Goal: Information Seeking & Learning: Learn about a topic

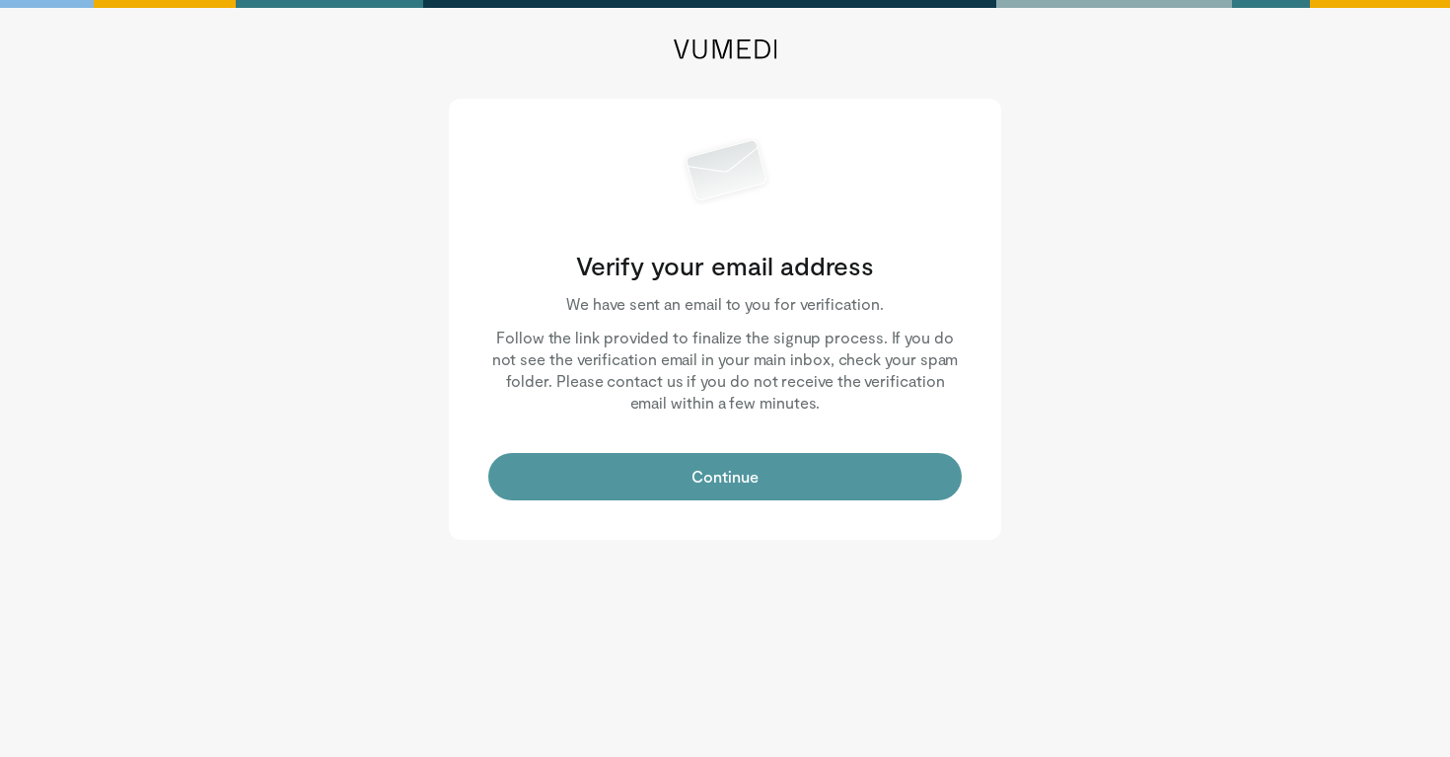
click at [649, 478] on button "Continue" at bounding box center [724, 476] width 473 height 47
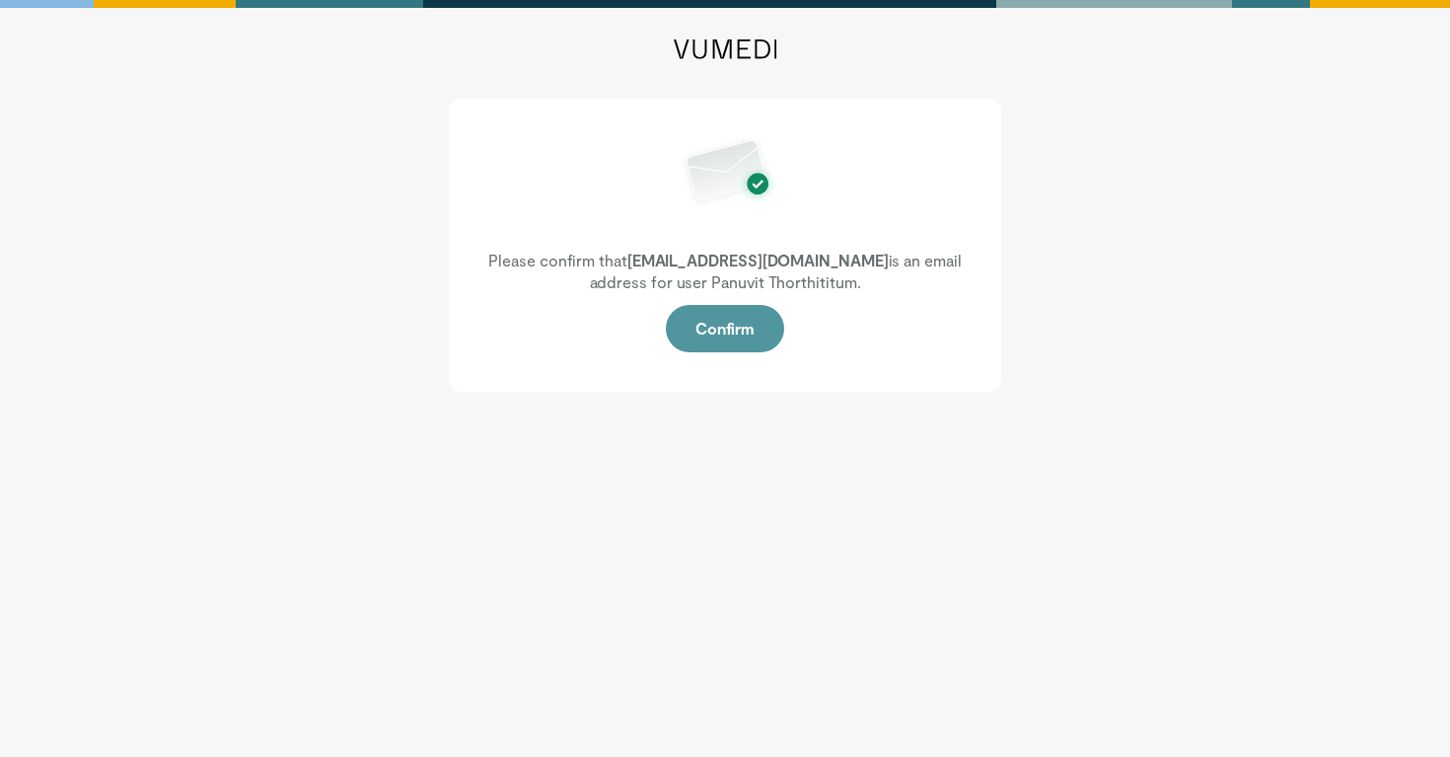
click at [715, 326] on button "Confirm" at bounding box center [725, 328] width 118 height 47
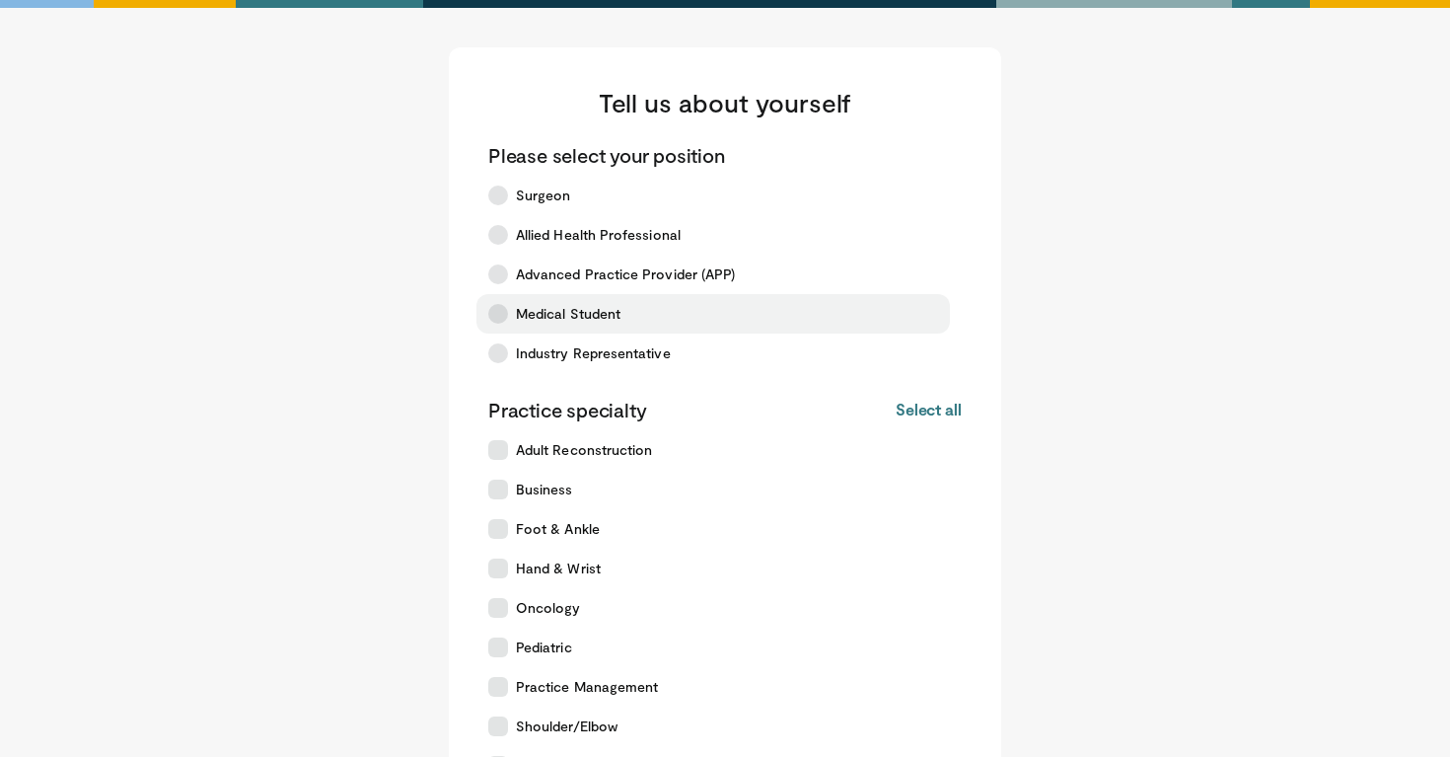
click at [553, 310] on span "Medical Student" at bounding box center [568, 314] width 105 height 20
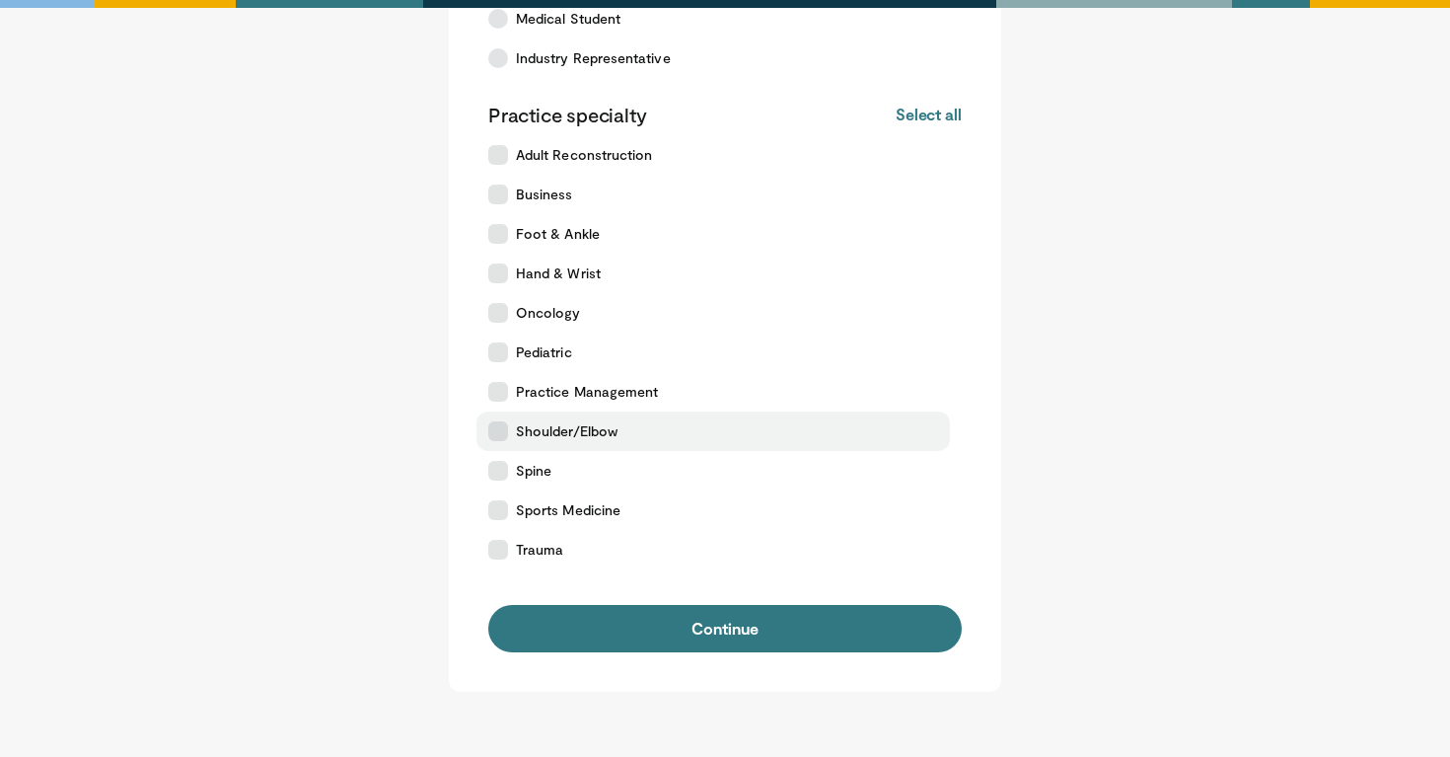
scroll to position [301, 0]
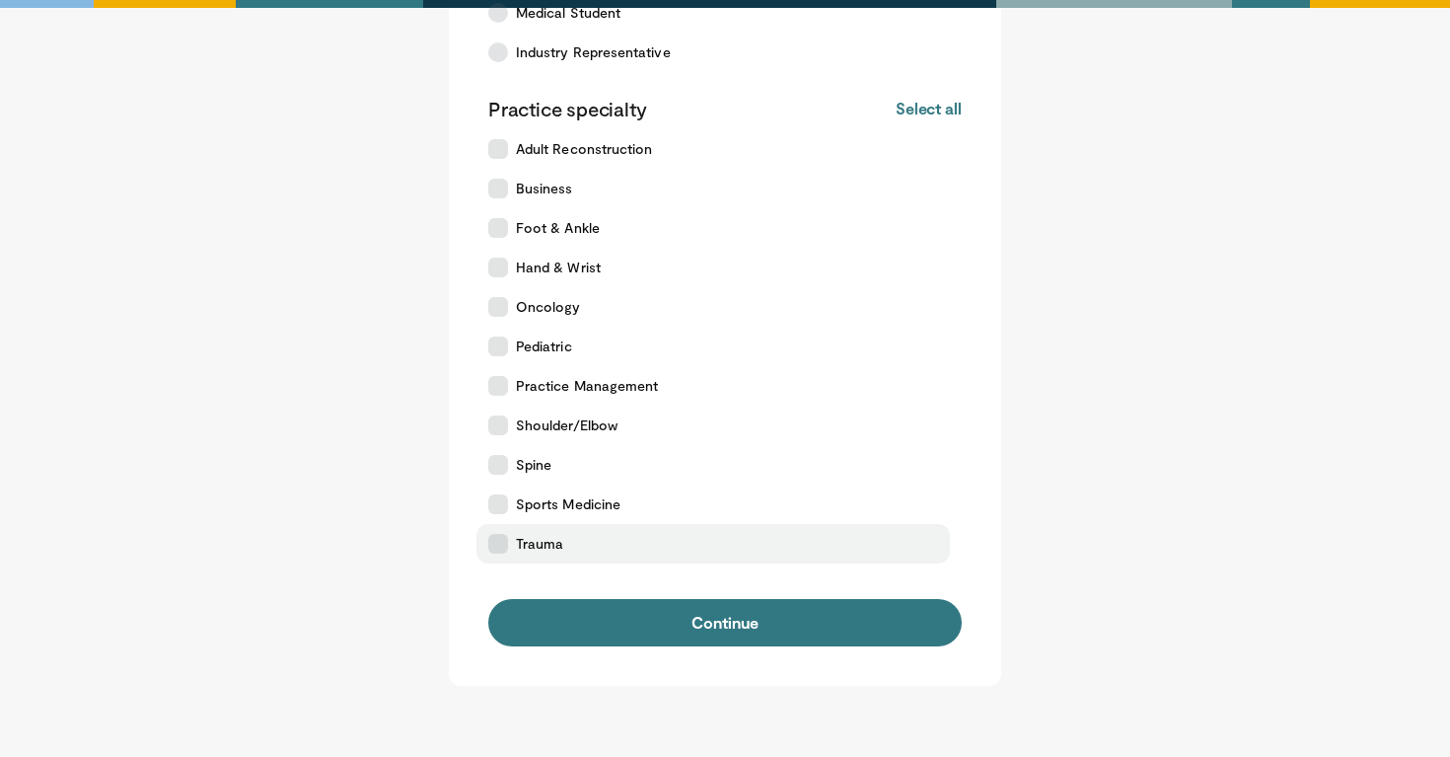
click at [697, 526] on label "Trauma" at bounding box center [712, 543] width 473 height 39
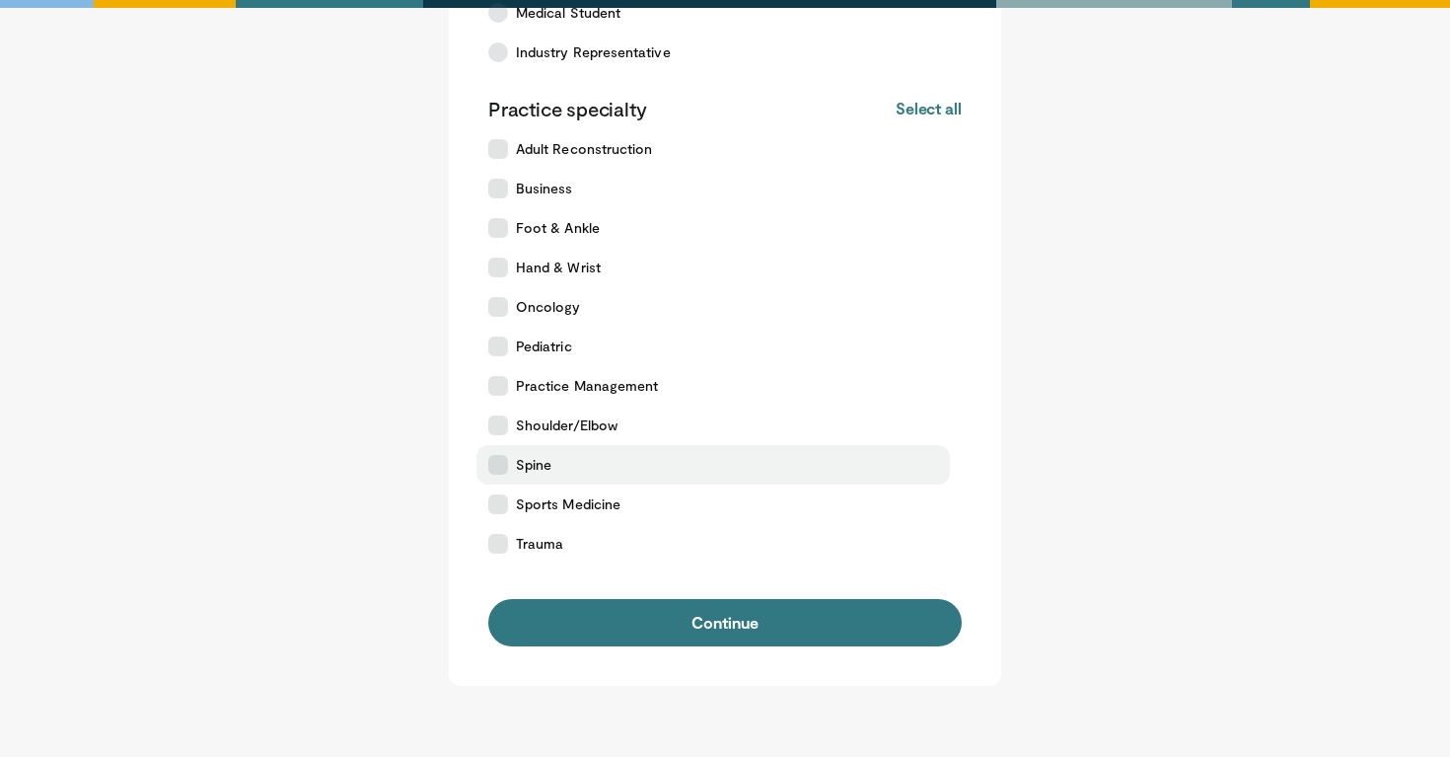
click at [714, 445] on label "Spine" at bounding box center [712, 464] width 473 height 39
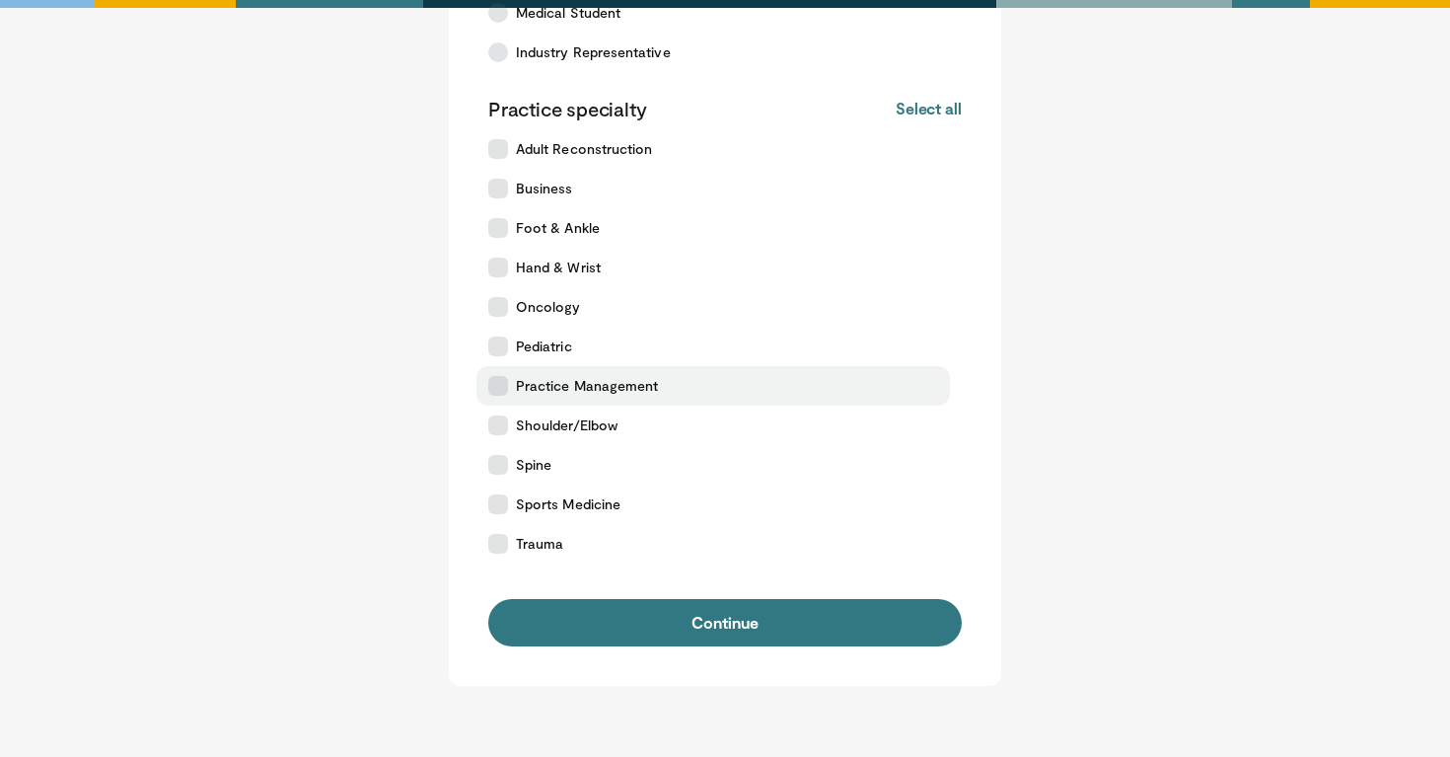
click at [727, 391] on label "Practice Management" at bounding box center [712, 385] width 473 height 39
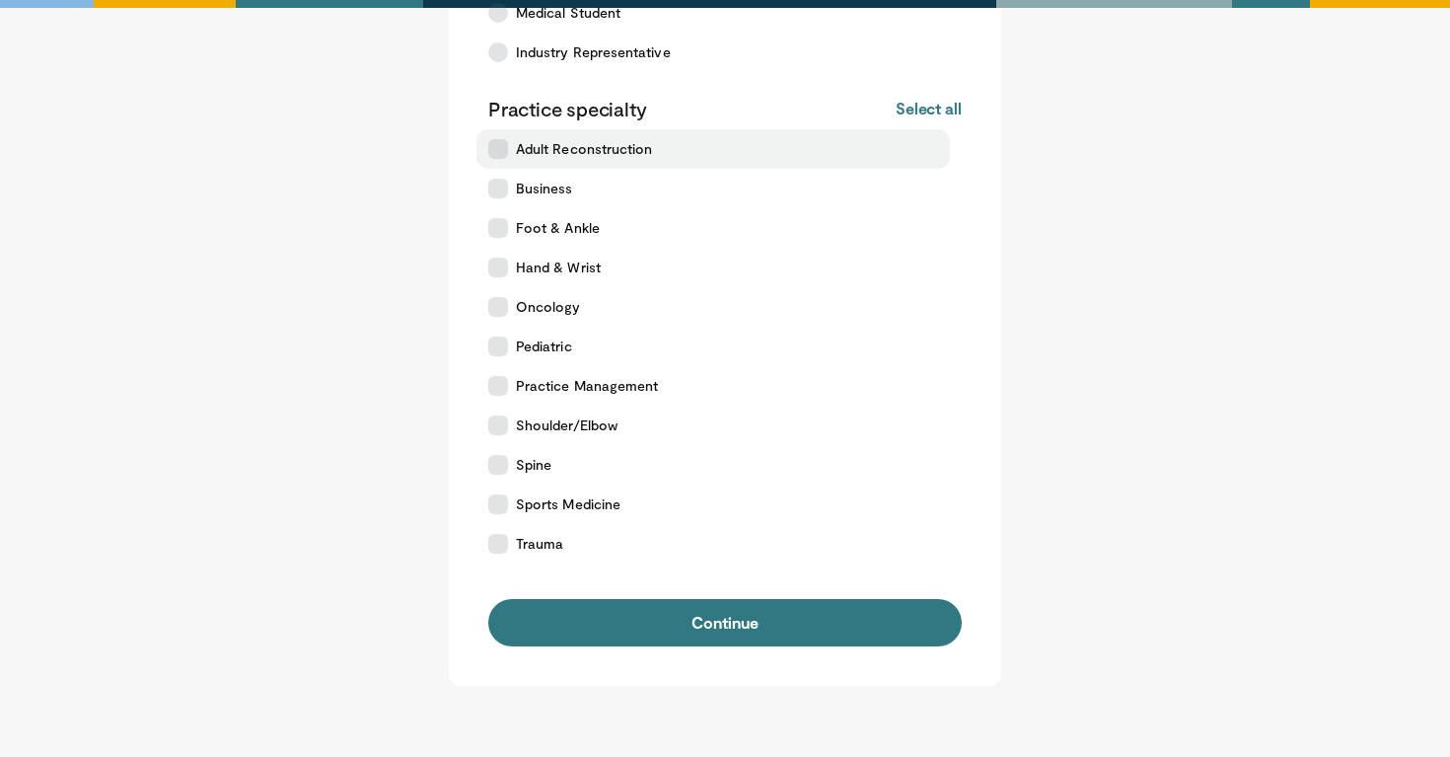
click at [670, 162] on label "Adult Reconstruction" at bounding box center [712, 148] width 473 height 39
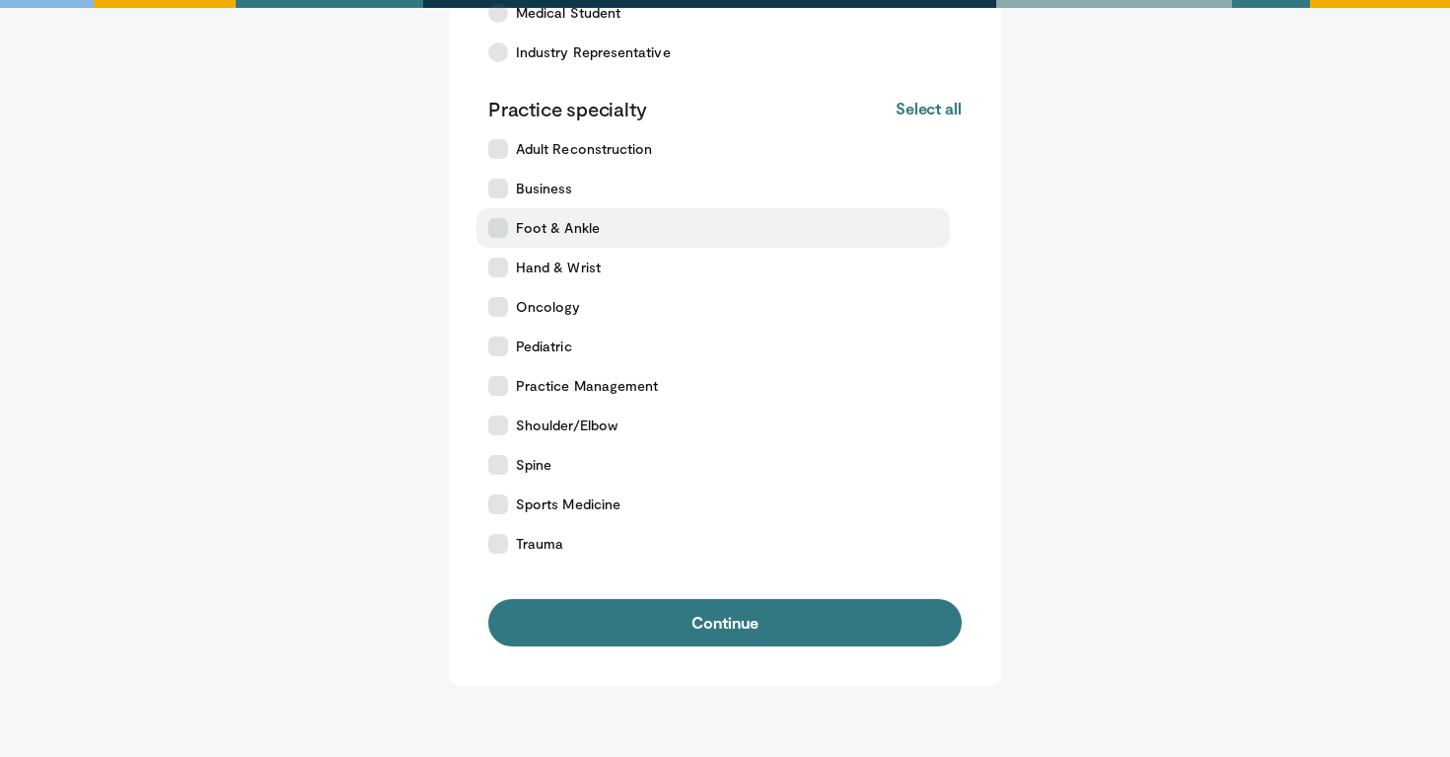
click at [627, 225] on label "Foot & Ankle" at bounding box center [712, 227] width 473 height 39
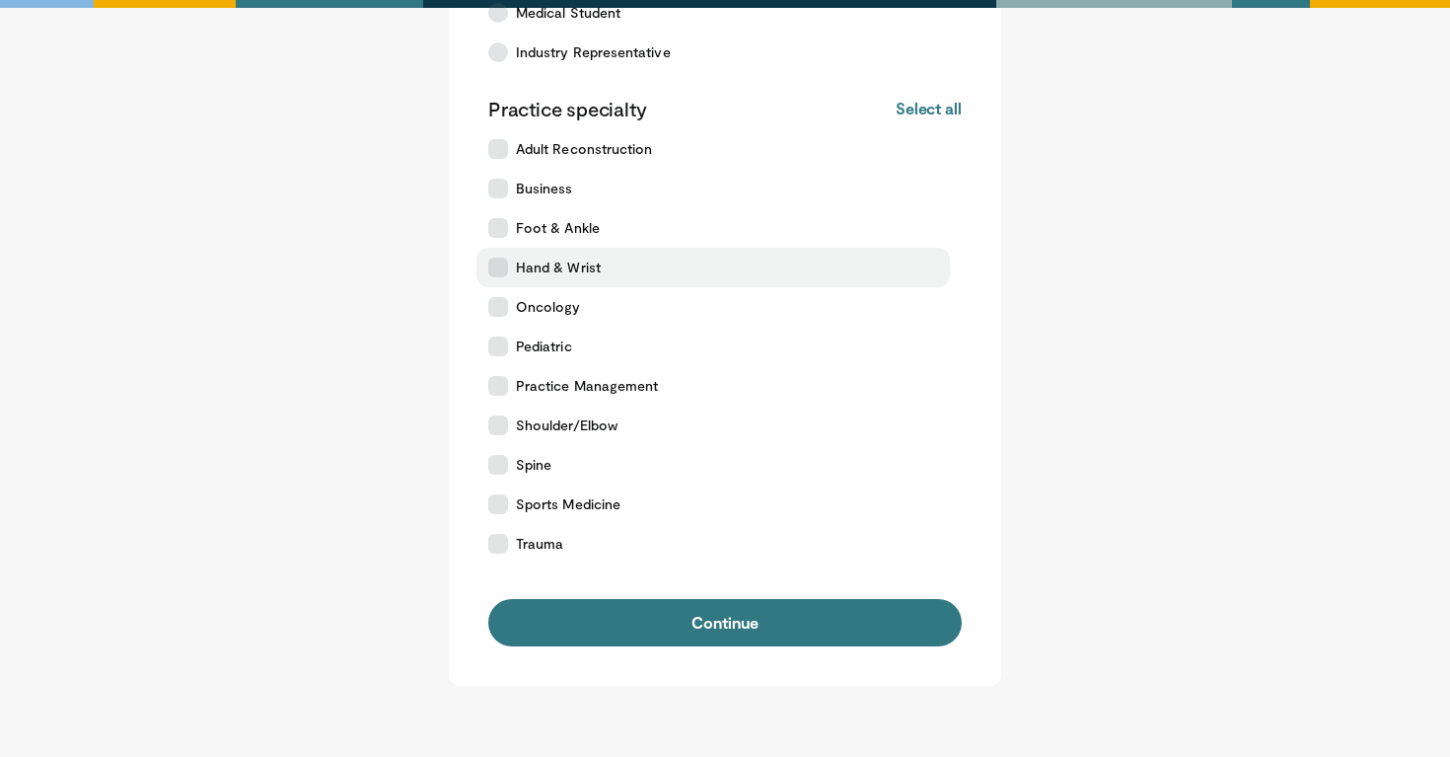
click at [586, 271] on span "Hand & Wrist" at bounding box center [558, 267] width 85 height 20
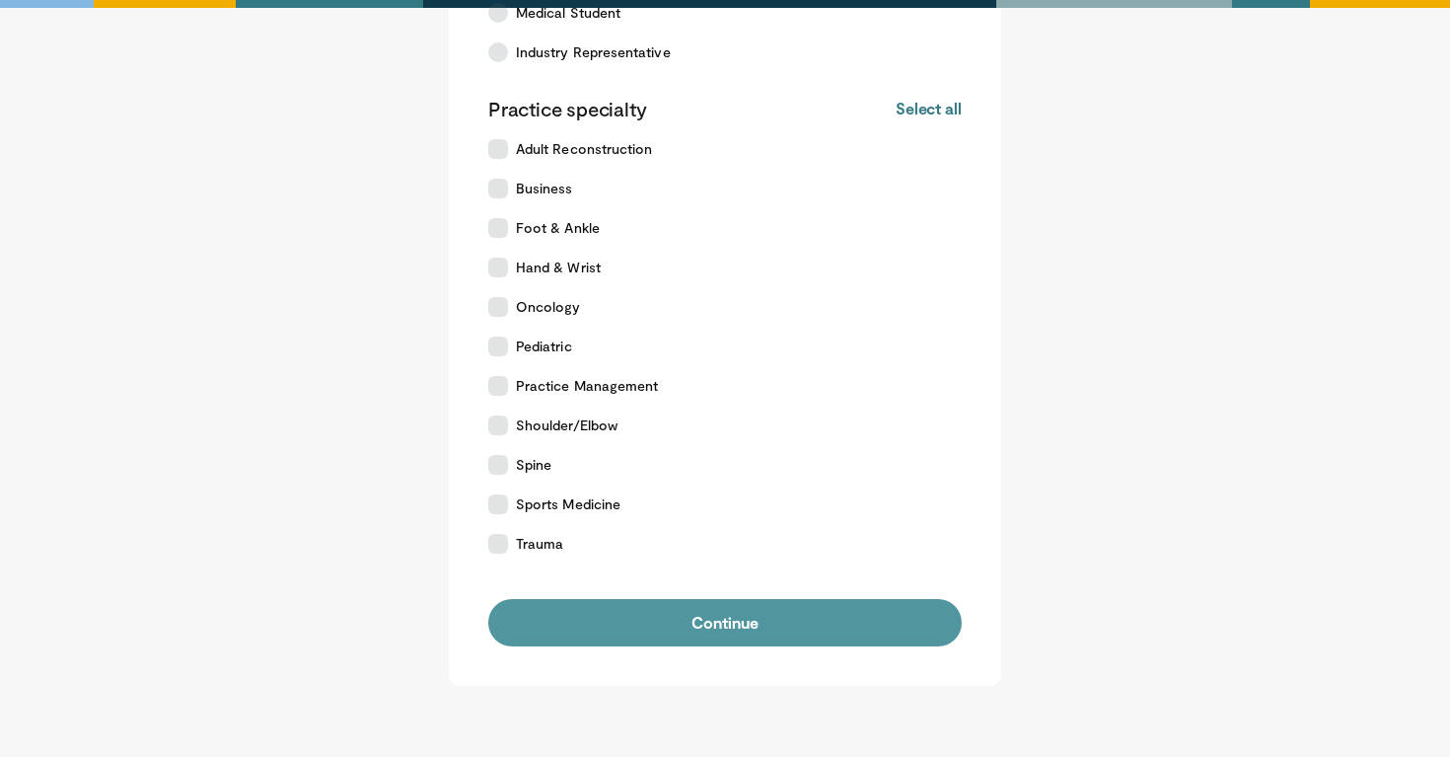
click at [591, 630] on button "Continue" at bounding box center [724, 622] width 473 height 47
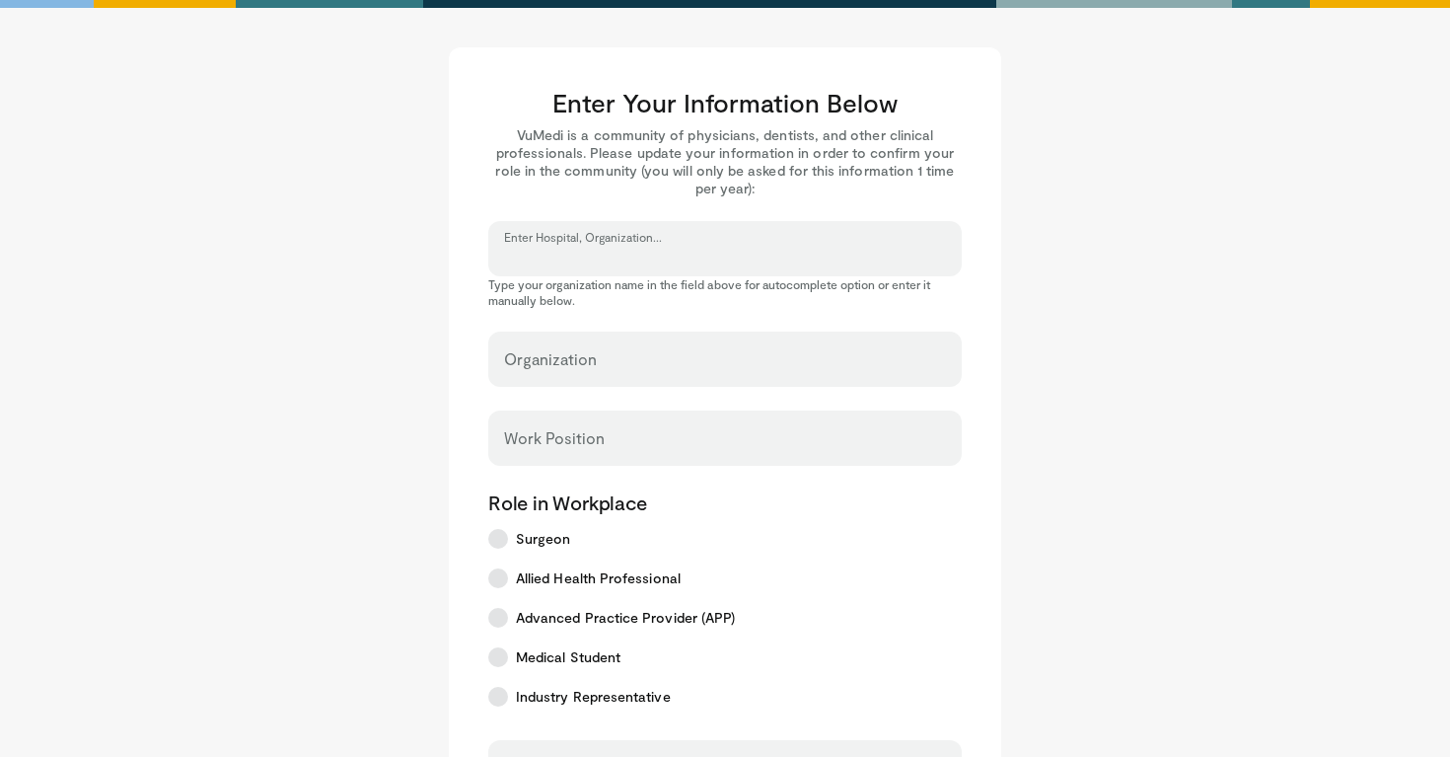
click at [708, 247] on input "Enter Hospital, Organization..." at bounding box center [725, 258] width 442 height 22
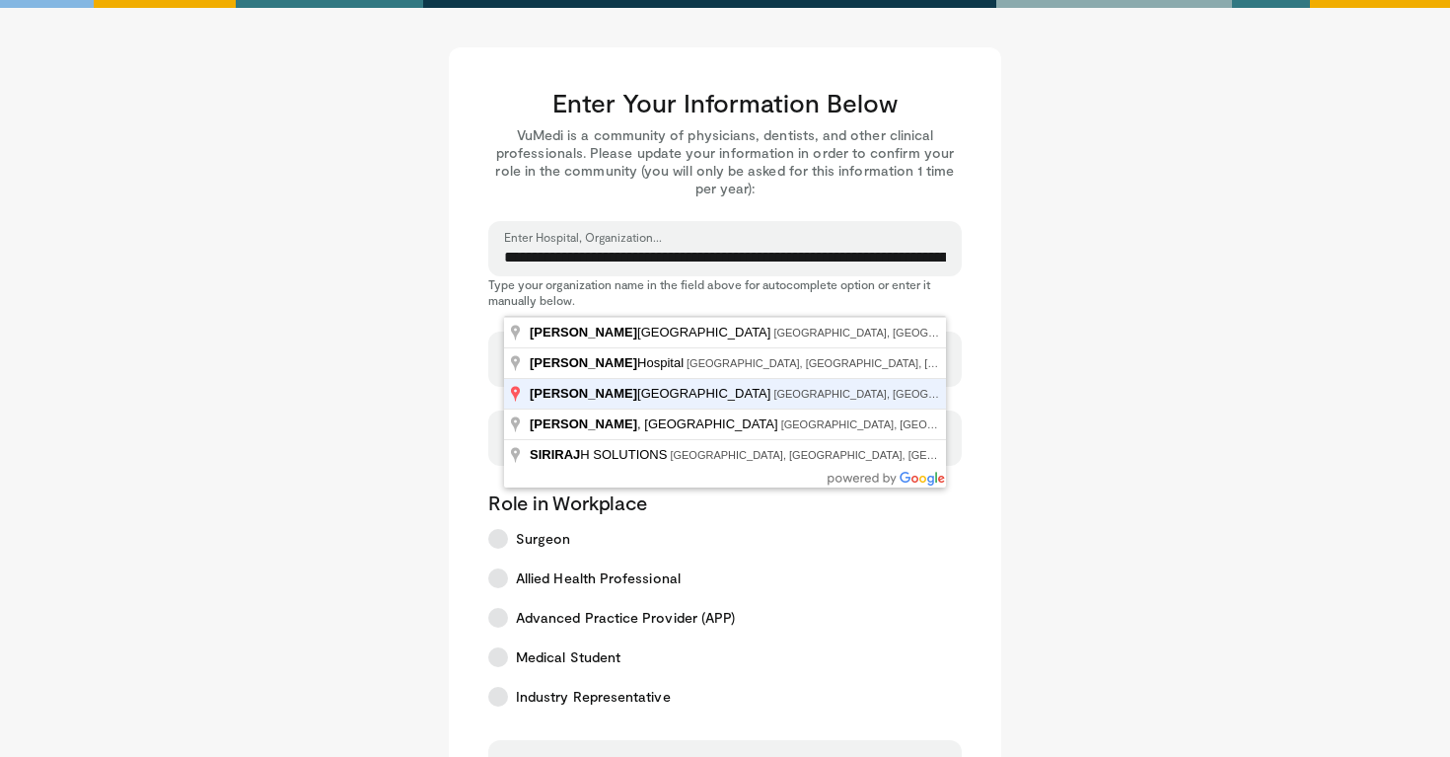
type input "**********"
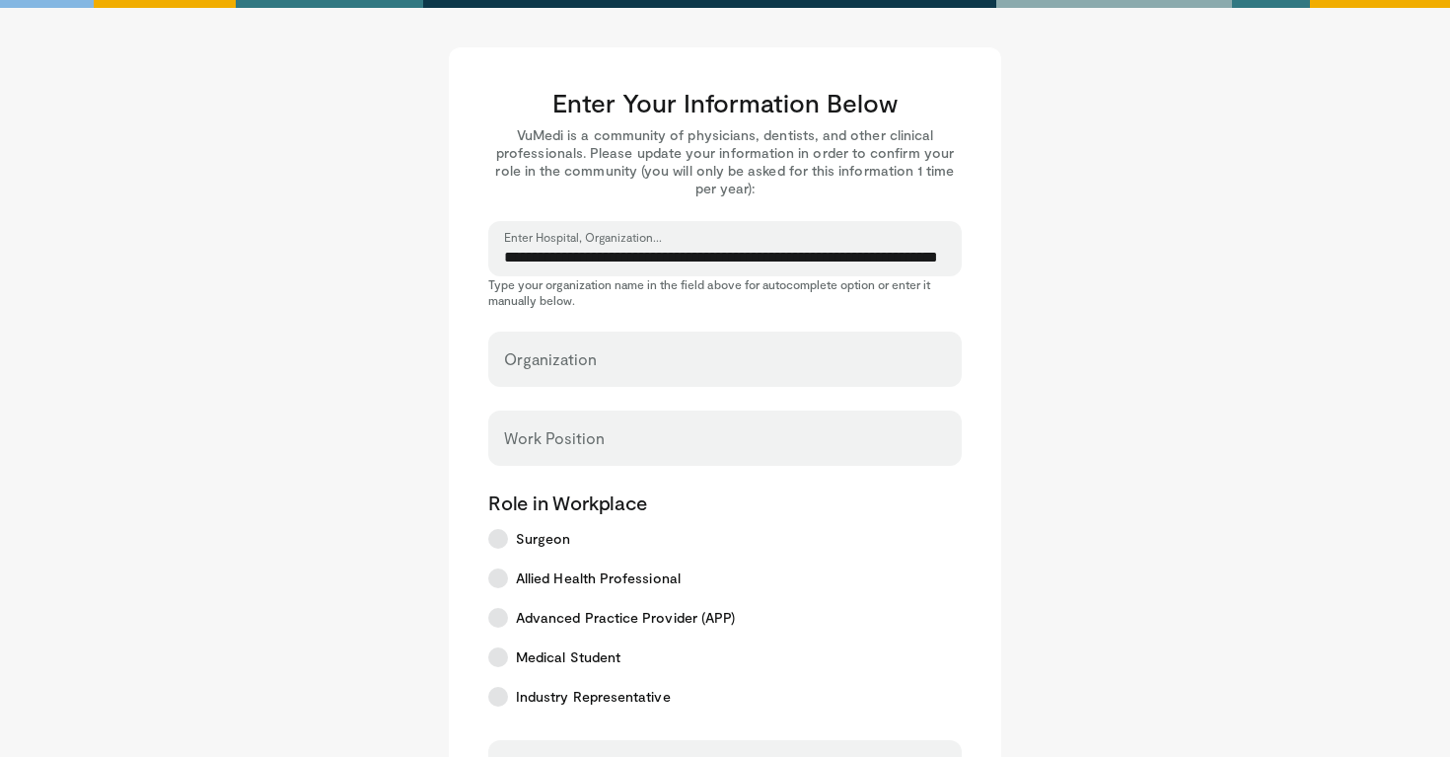
select select "**"
type input "**********"
type input "*****"
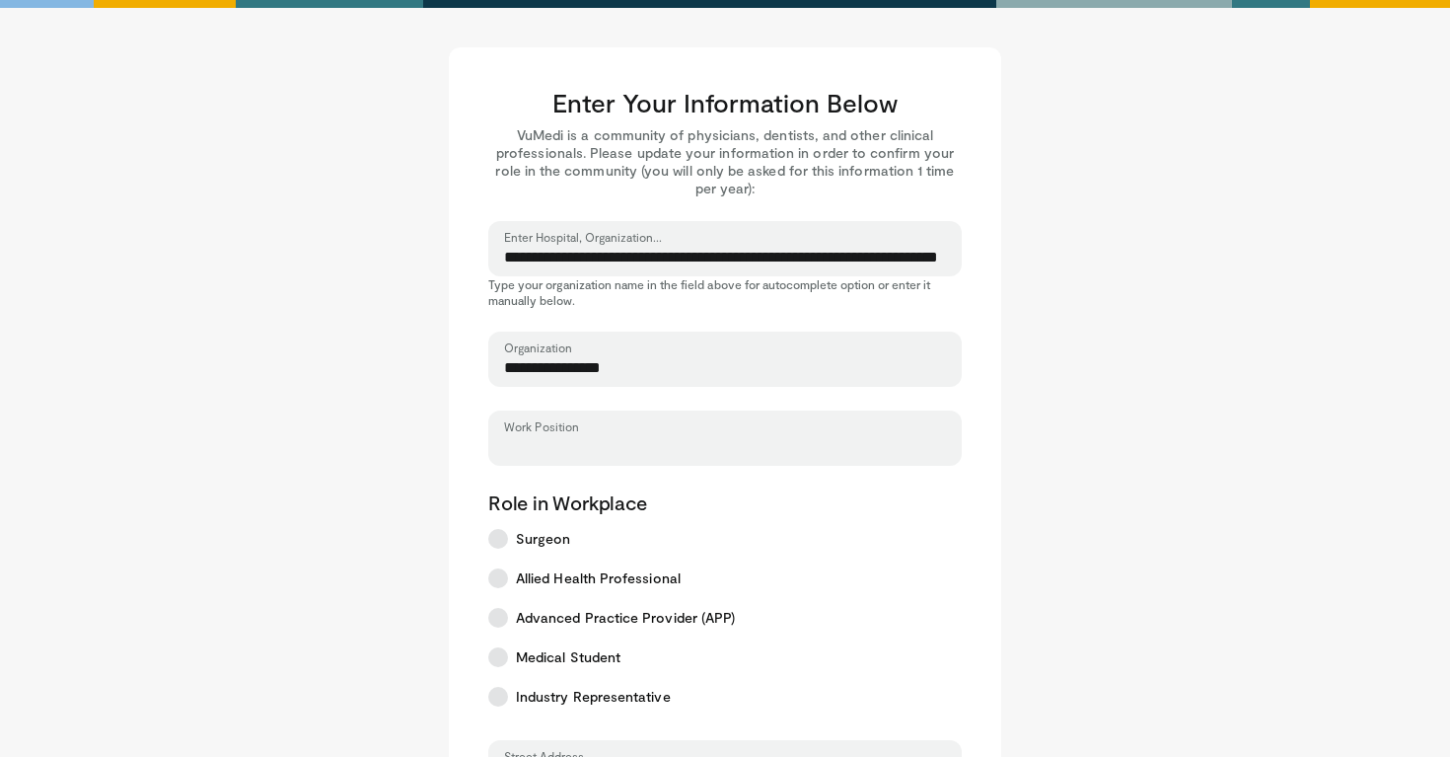
click at [591, 441] on input "Work Position" at bounding box center [725, 447] width 442 height 22
type input "*******"
click at [929, 707] on label "Industry Representative" at bounding box center [718, 696] width 485 height 39
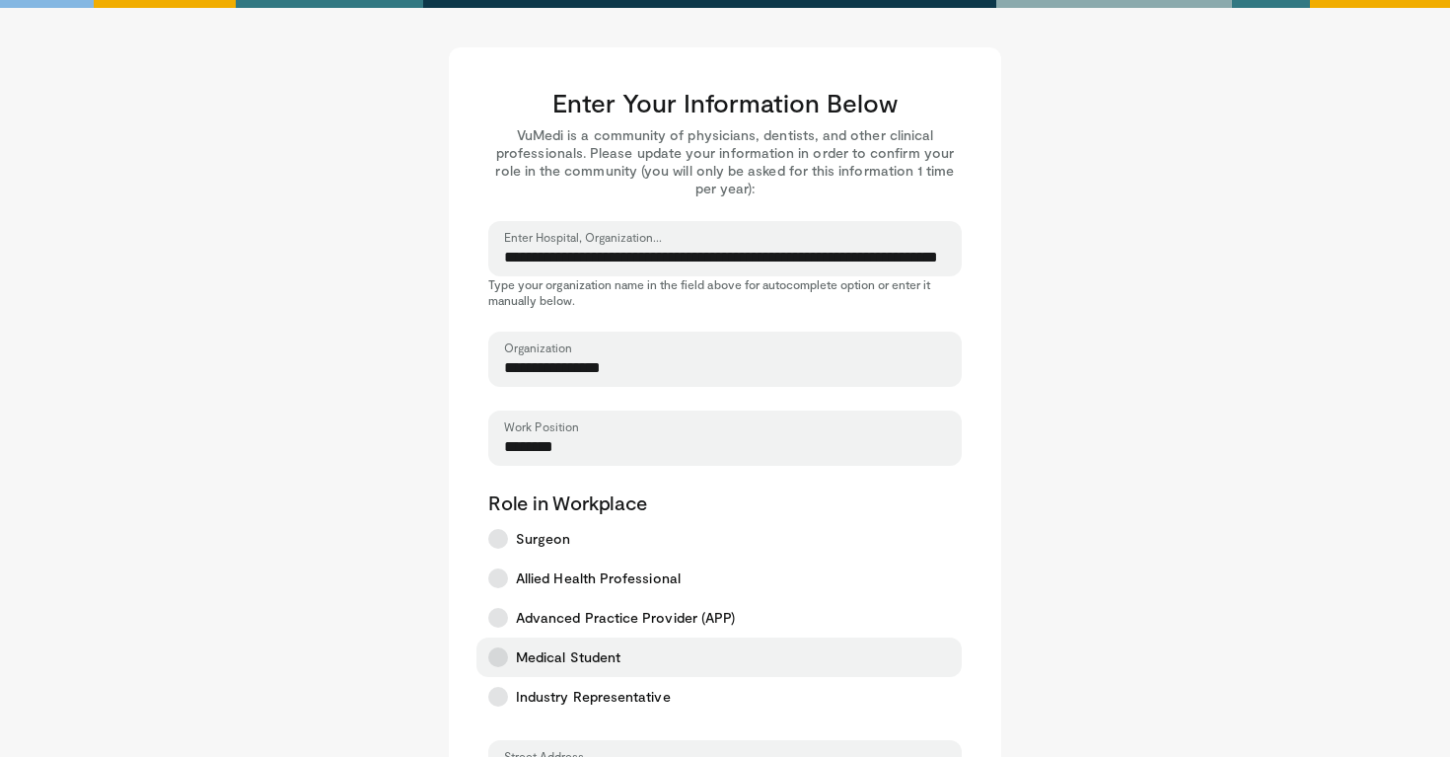
click at [754, 666] on label "Medical Student" at bounding box center [718, 656] width 485 height 39
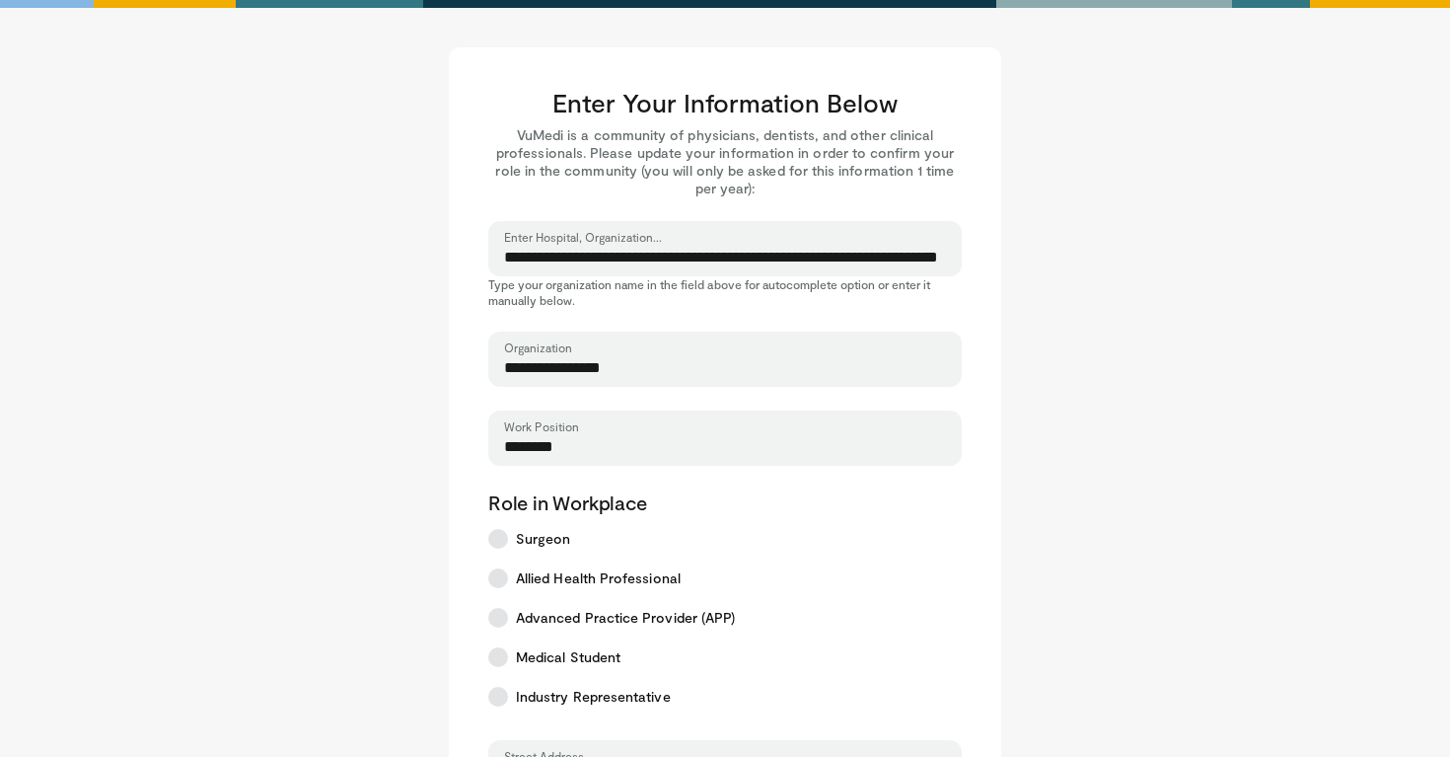
click at [1157, 601] on main "**********" at bounding box center [724, 699] width 1223 height 1304
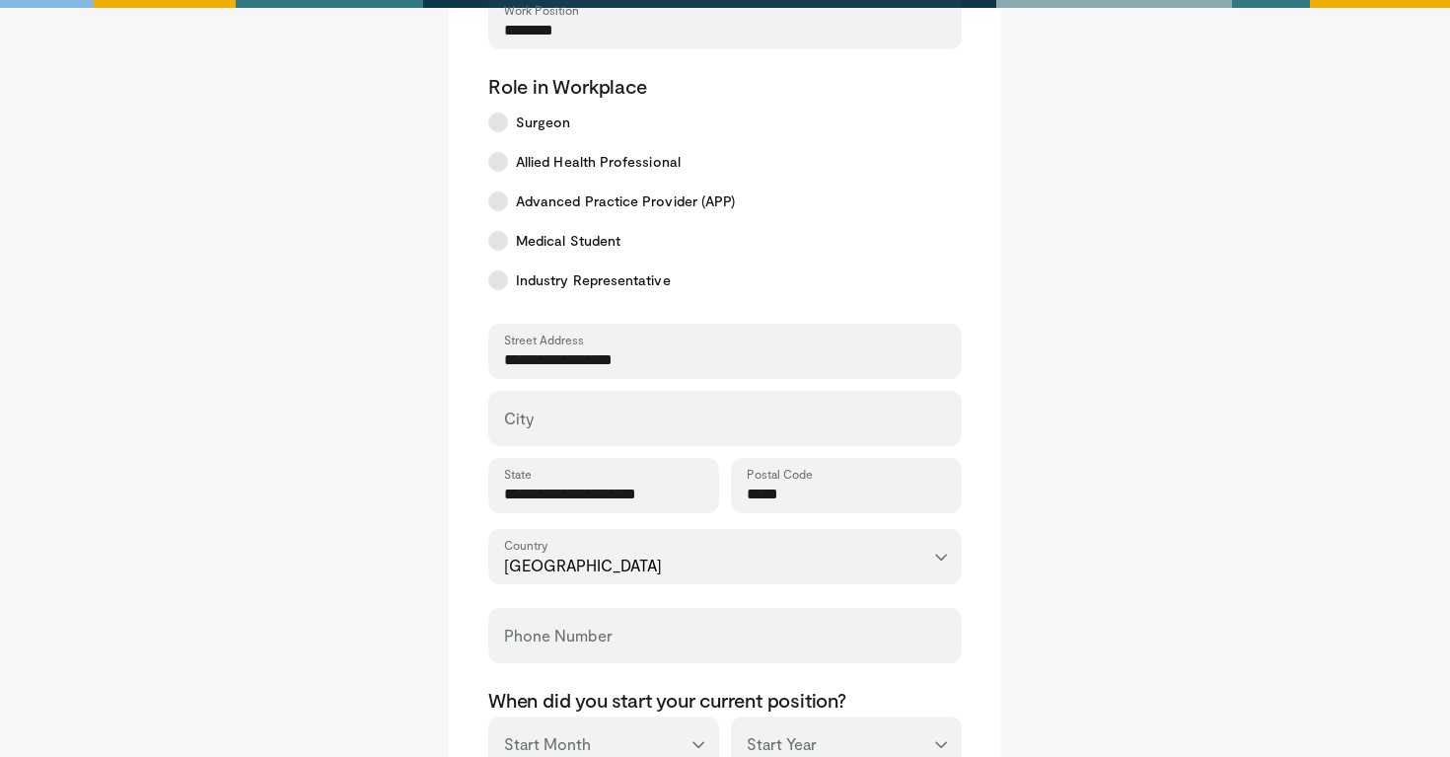
scroll to position [531, 0]
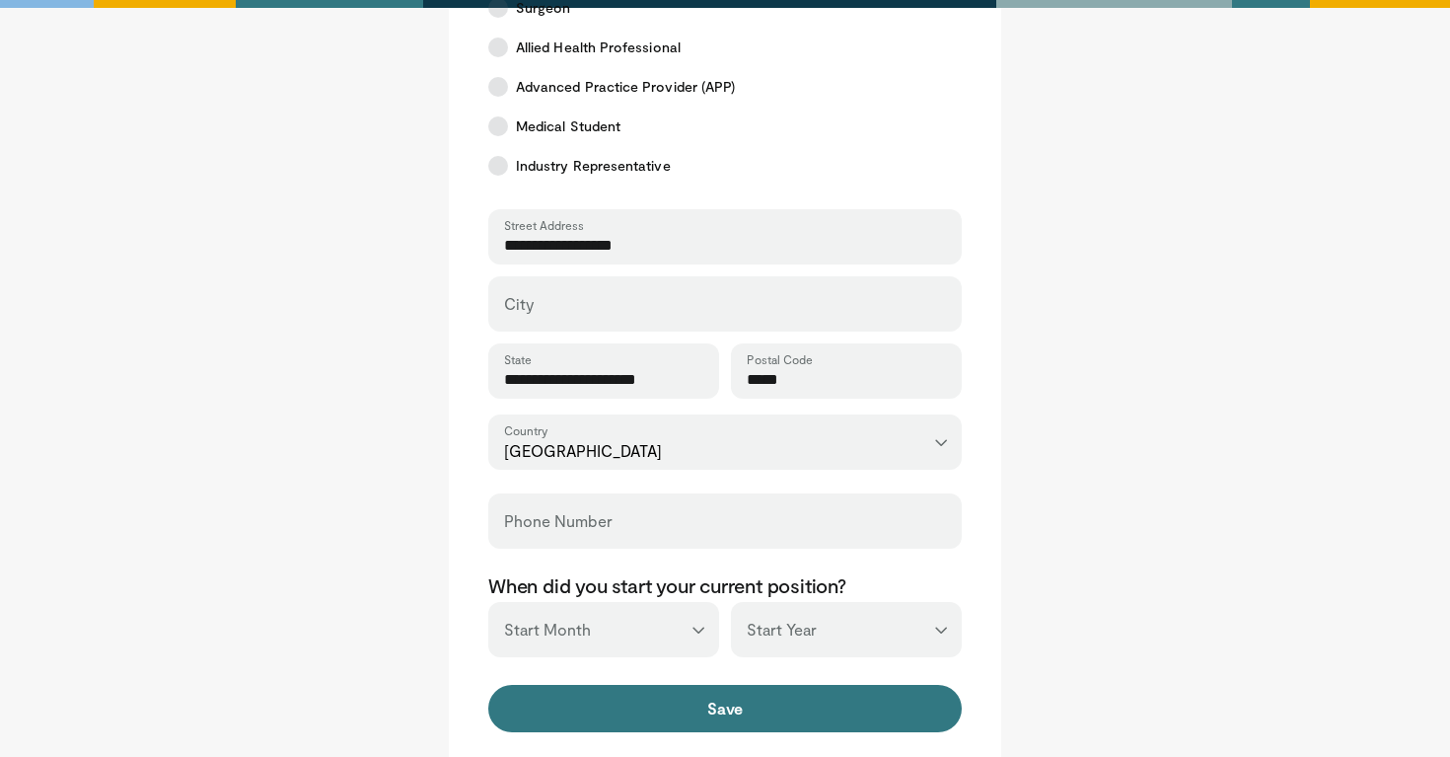
select select "*"
select select "****"
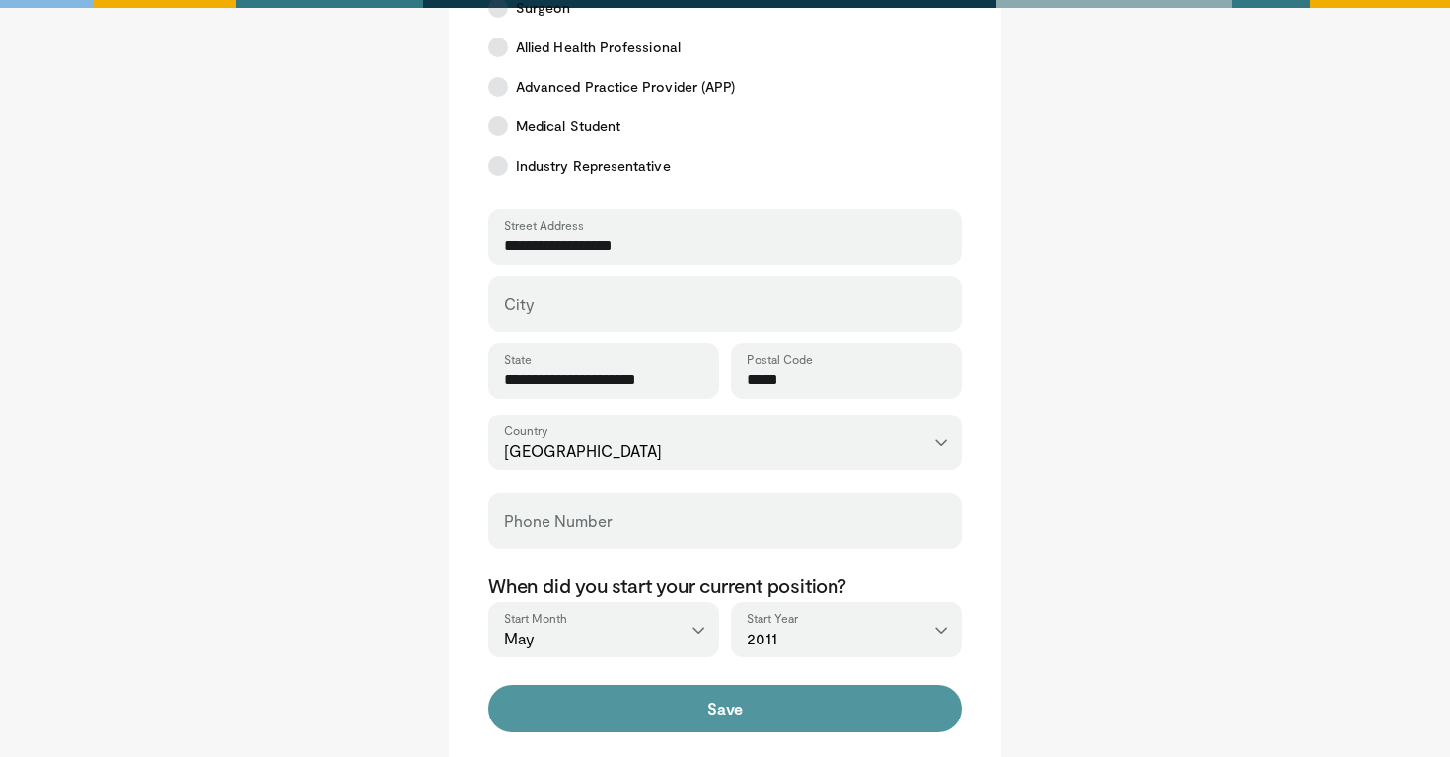
click at [689, 710] on button "Save" at bounding box center [724, 708] width 473 height 47
type input "*******"
click at [686, 701] on button "Save" at bounding box center [724, 708] width 473 height 47
click at [684, 705] on button "Save" at bounding box center [724, 708] width 473 height 47
type input "*********"
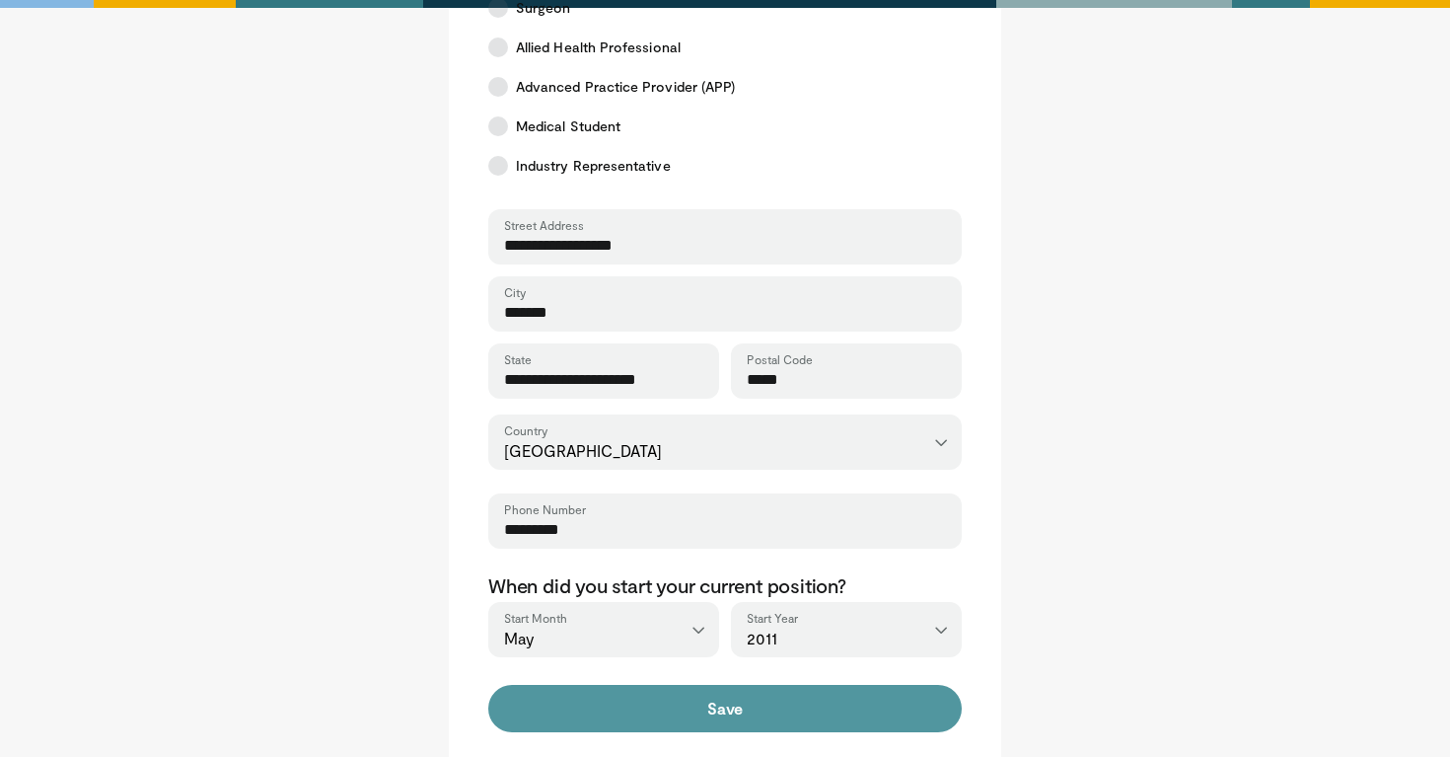
click at [624, 709] on button "Save" at bounding box center [724, 708] width 473 height 47
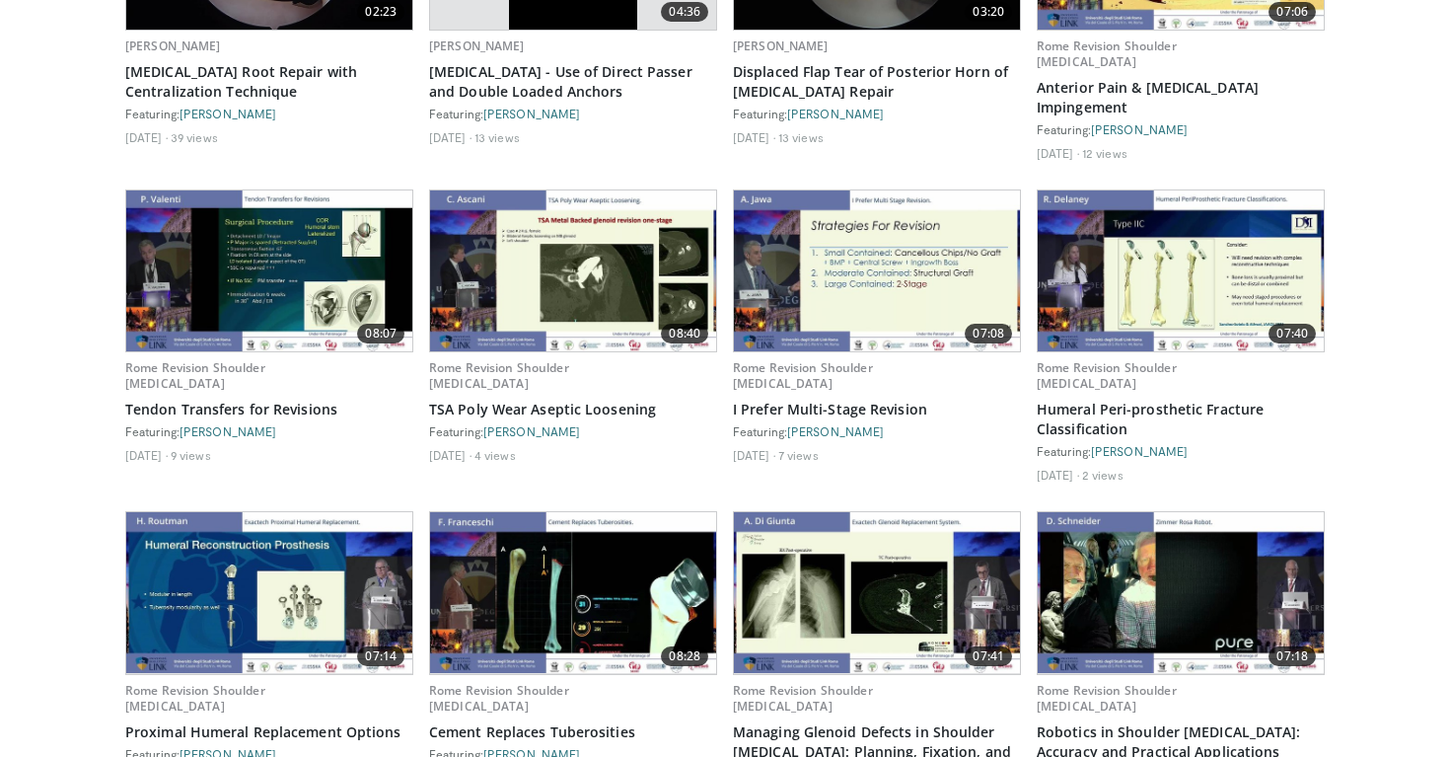
scroll to position [1019, 0]
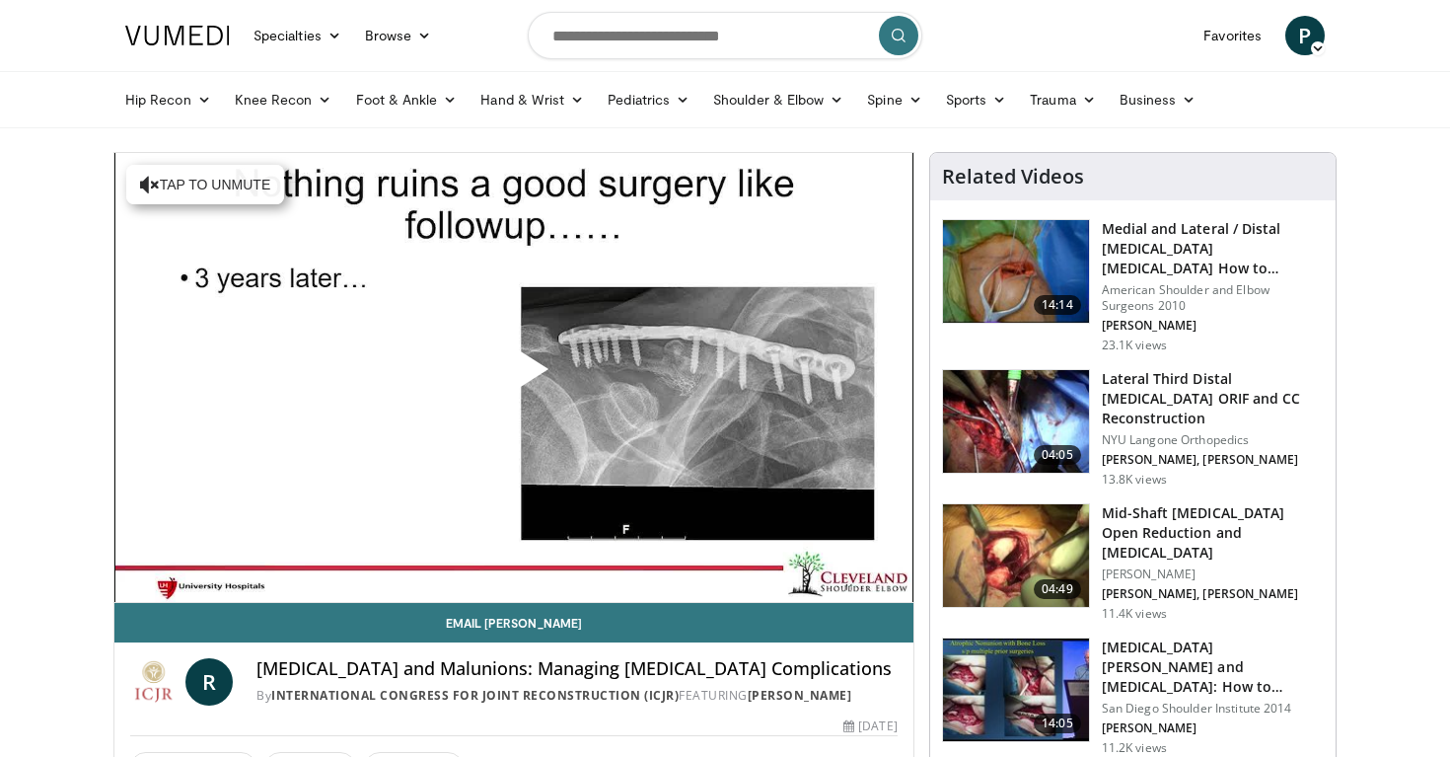
click at [514, 377] on span "Video Player" at bounding box center [514, 377] width 0 height 0
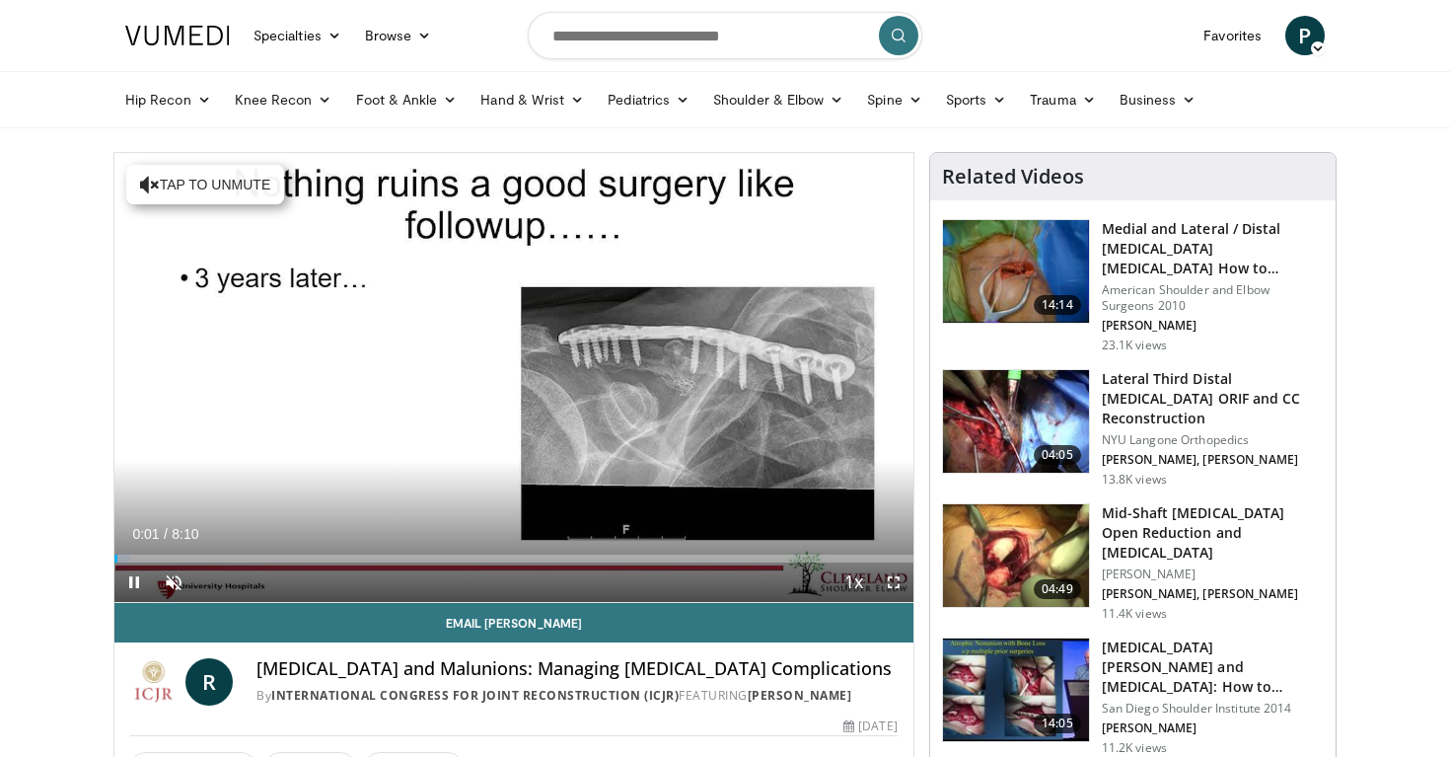
click at [896, 593] on span "Video Player" at bounding box center [893, 581] width 39 height 39
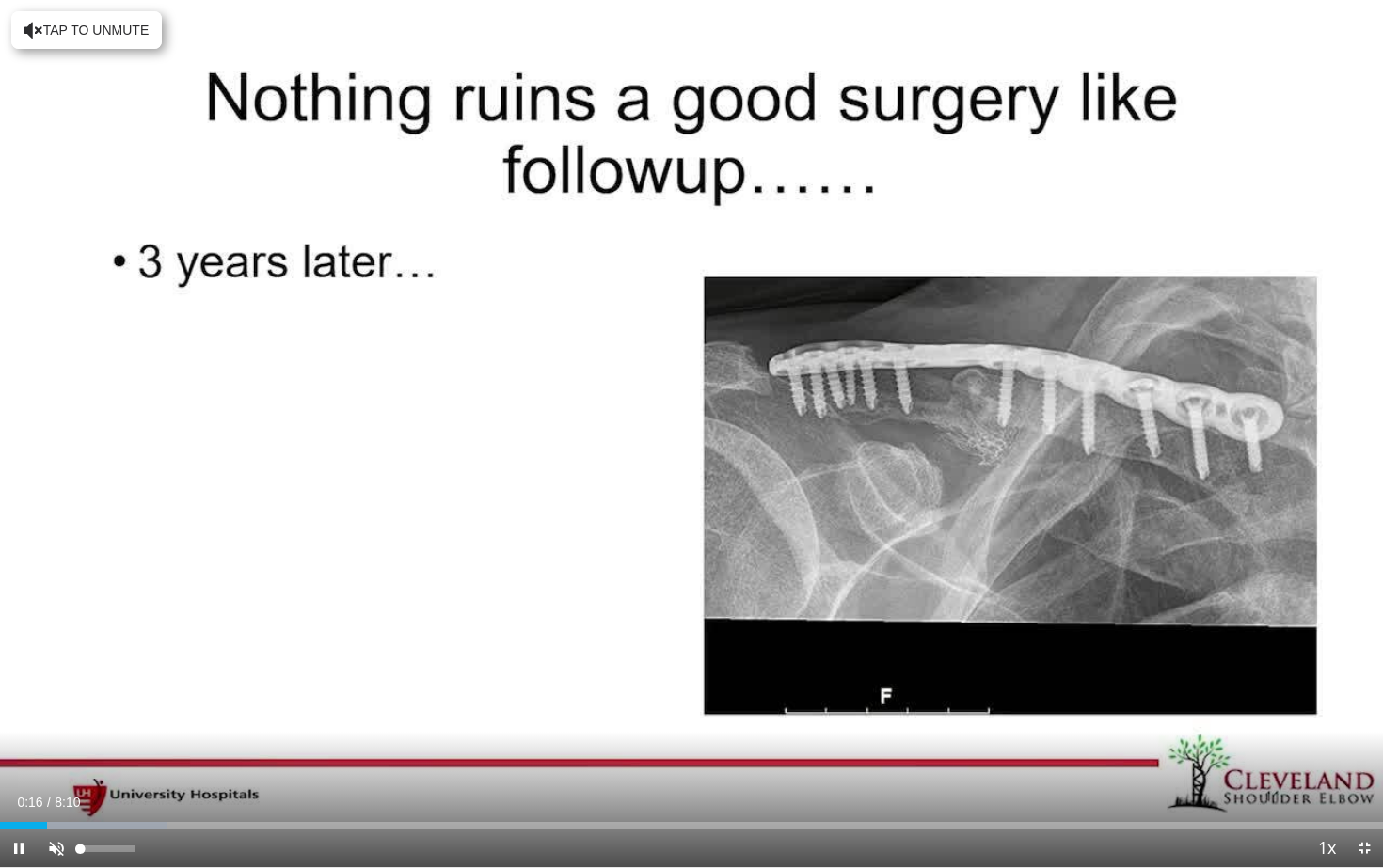
click at [58, 721] on span "Video Player" at bounding box center [55, 848] width 37 height 37
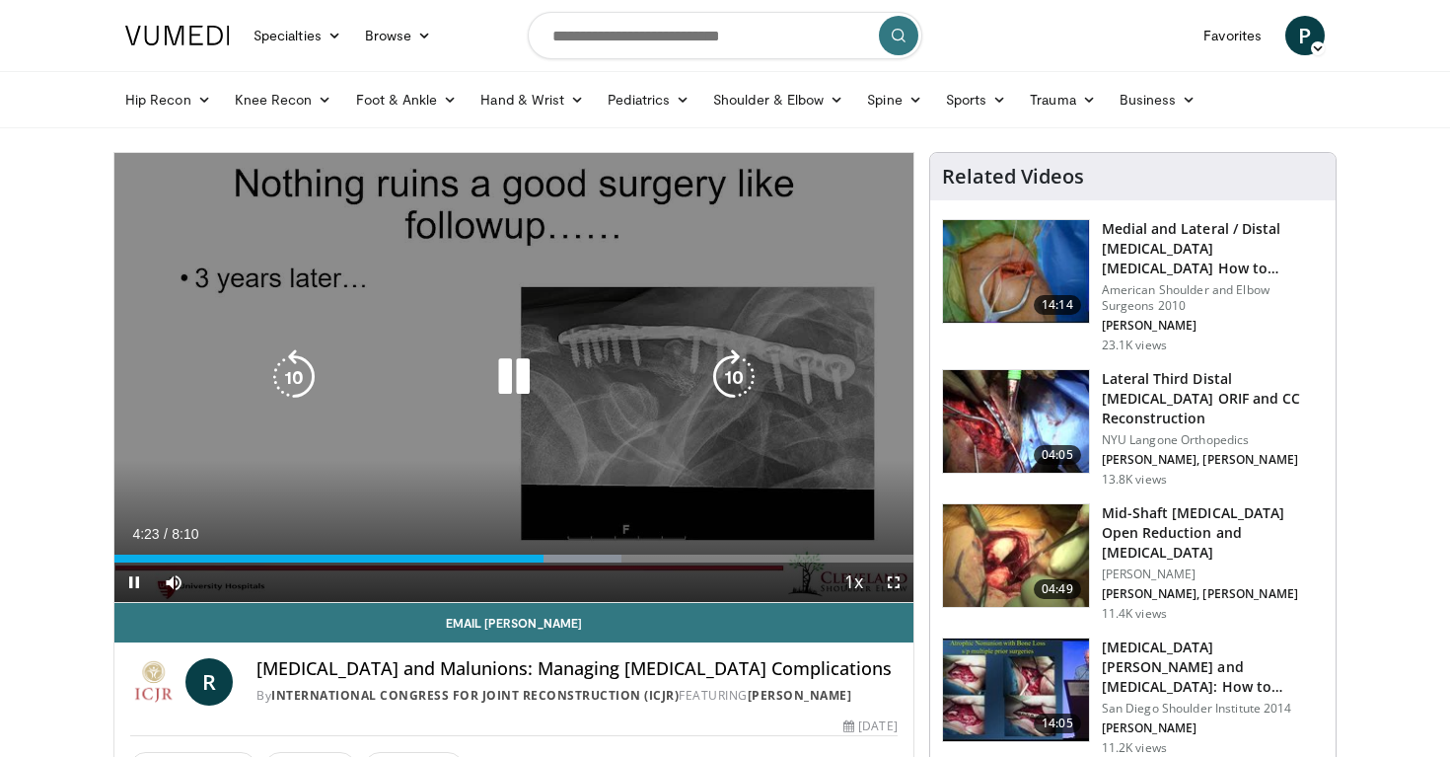
click at [457, 174] on div "20 seconds Tap to unmute" at bounding box center [513, 377] width 799 height 449
click at [441, 277] on div "20 seconds Tap to unmute" at bounding box center [513, 377] width 799 height 449
click at [611, 329] on div "20 seconds Tap to unmute" at bounding box center [513, 377] width 799 height 449
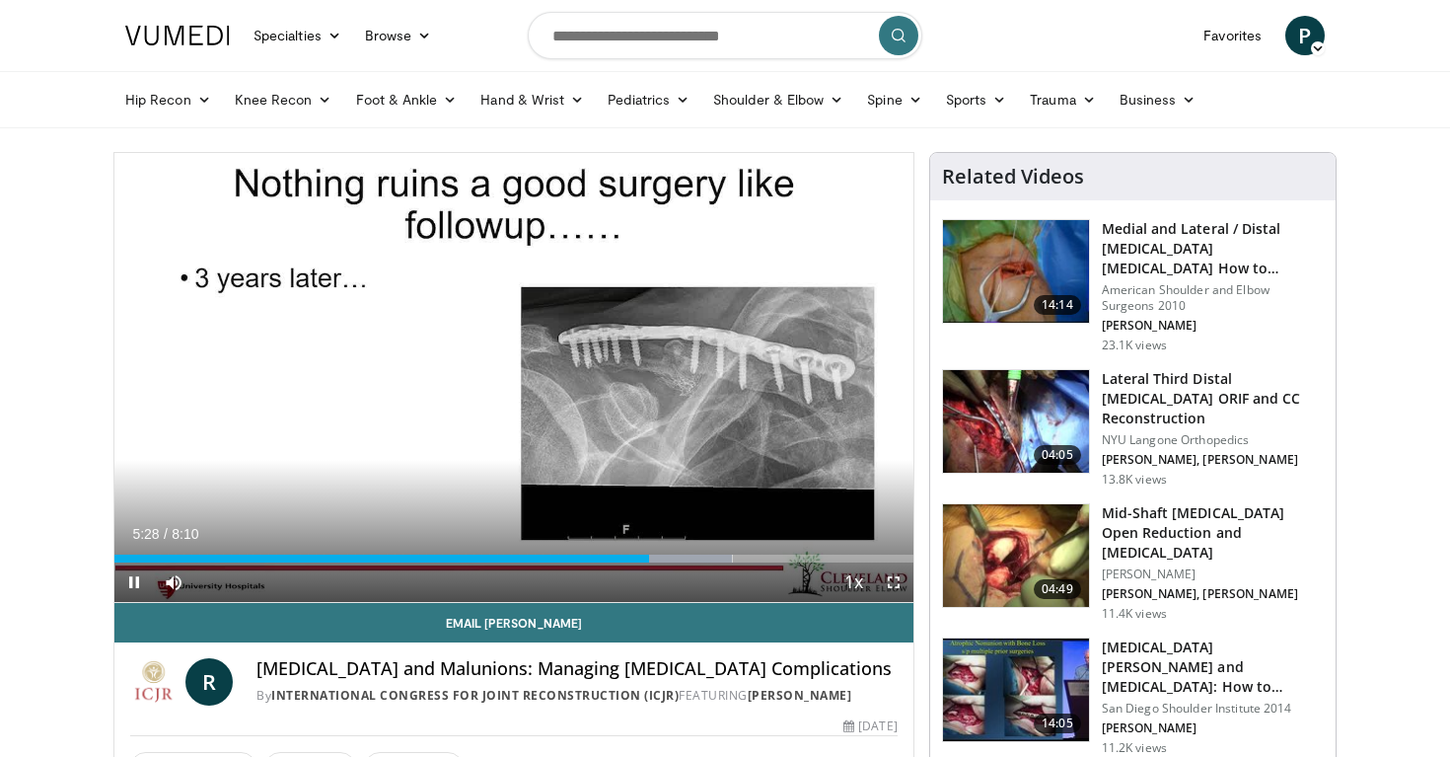
click at [905, 579] on span "Video Player" at bounding box center [893, 581] width 39 height 39
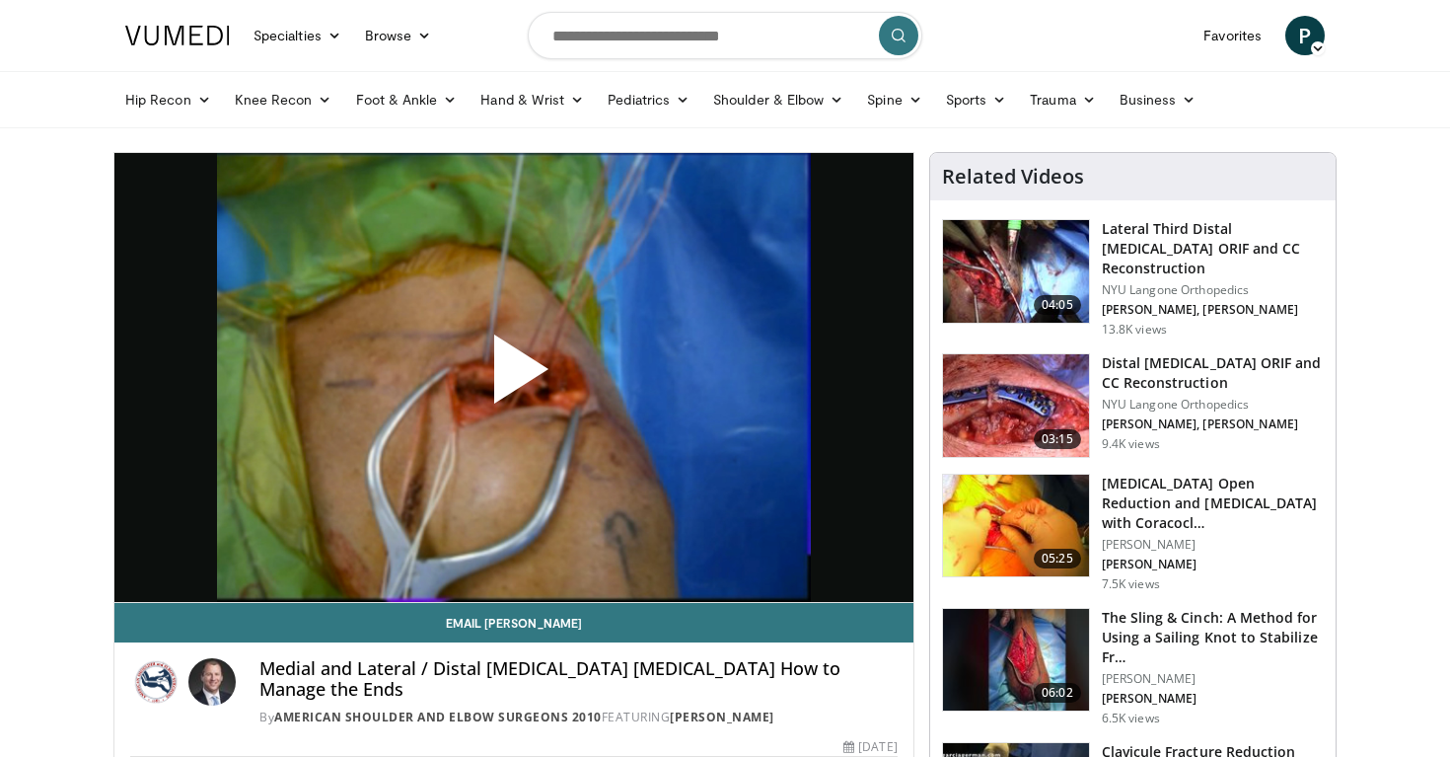
click at [1001, 254] on img at bounding box center [1016, 271] width 146 height 103
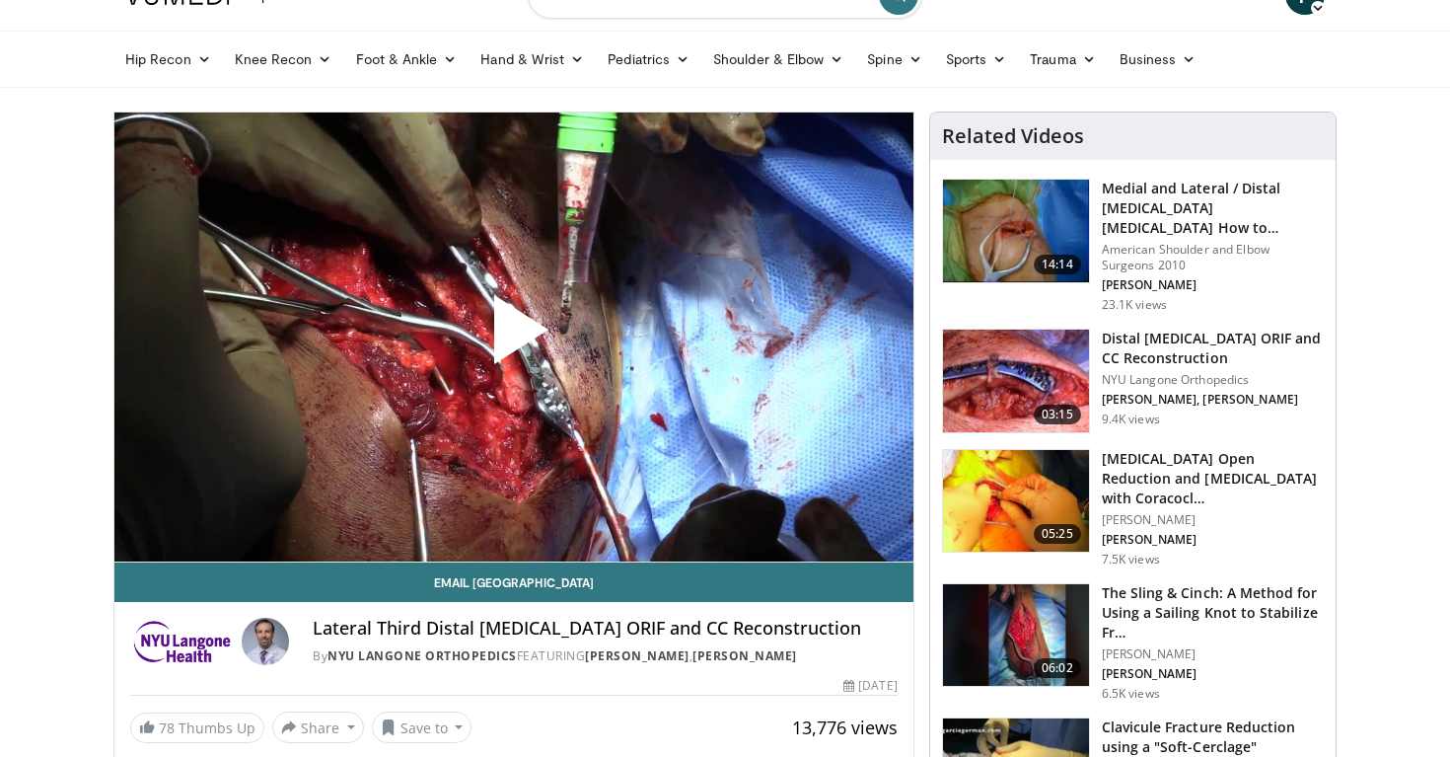
scroll to position [40, 0]
click at [514, 336] on span "Video Player" at bounding box center [514, 336] width 0 height 0
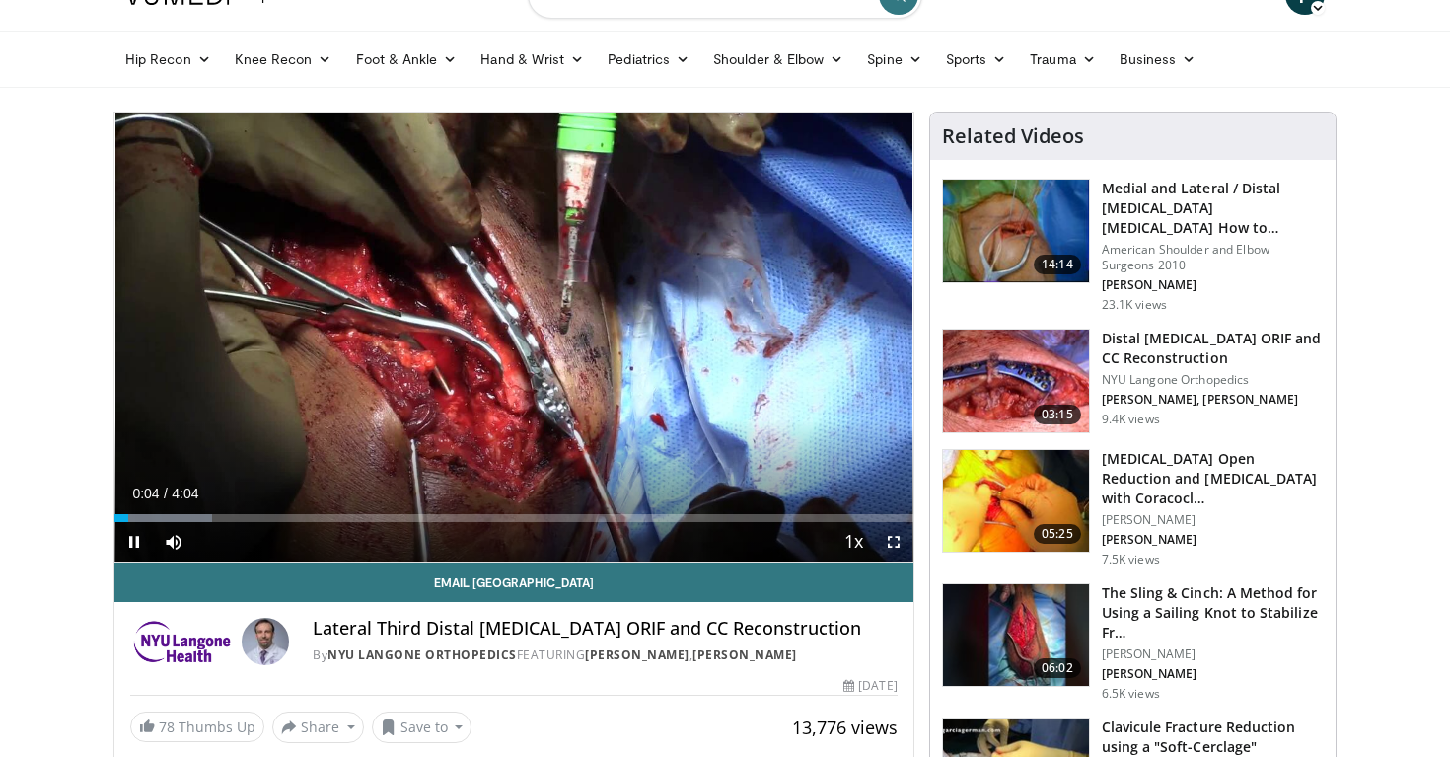
click at [893, 540] on span "Video Player" at bounding box center [893, 541] width 39 height 39
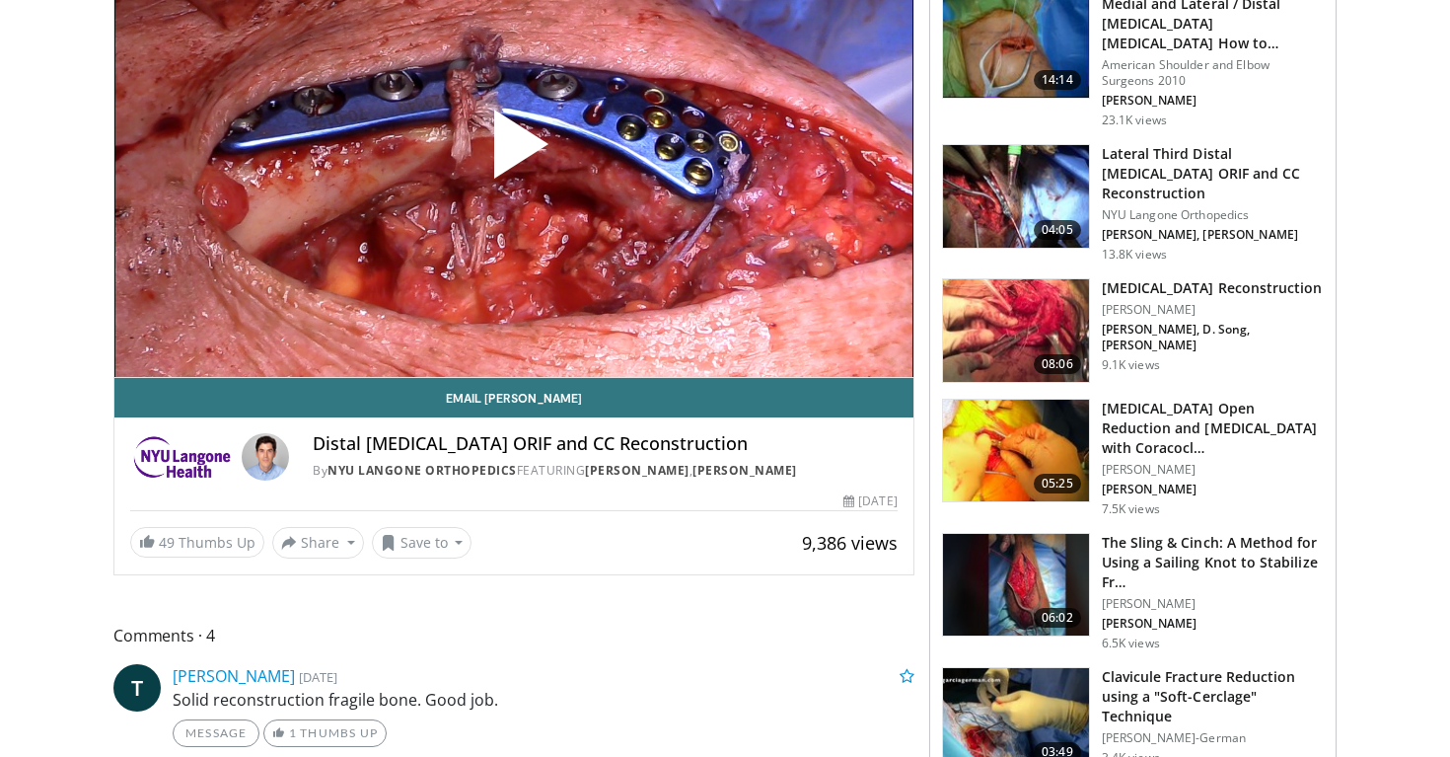
scroll to position [225, 0]
click at [1016, 578] on img at bounding box center [1016, 585] width 146 height 103
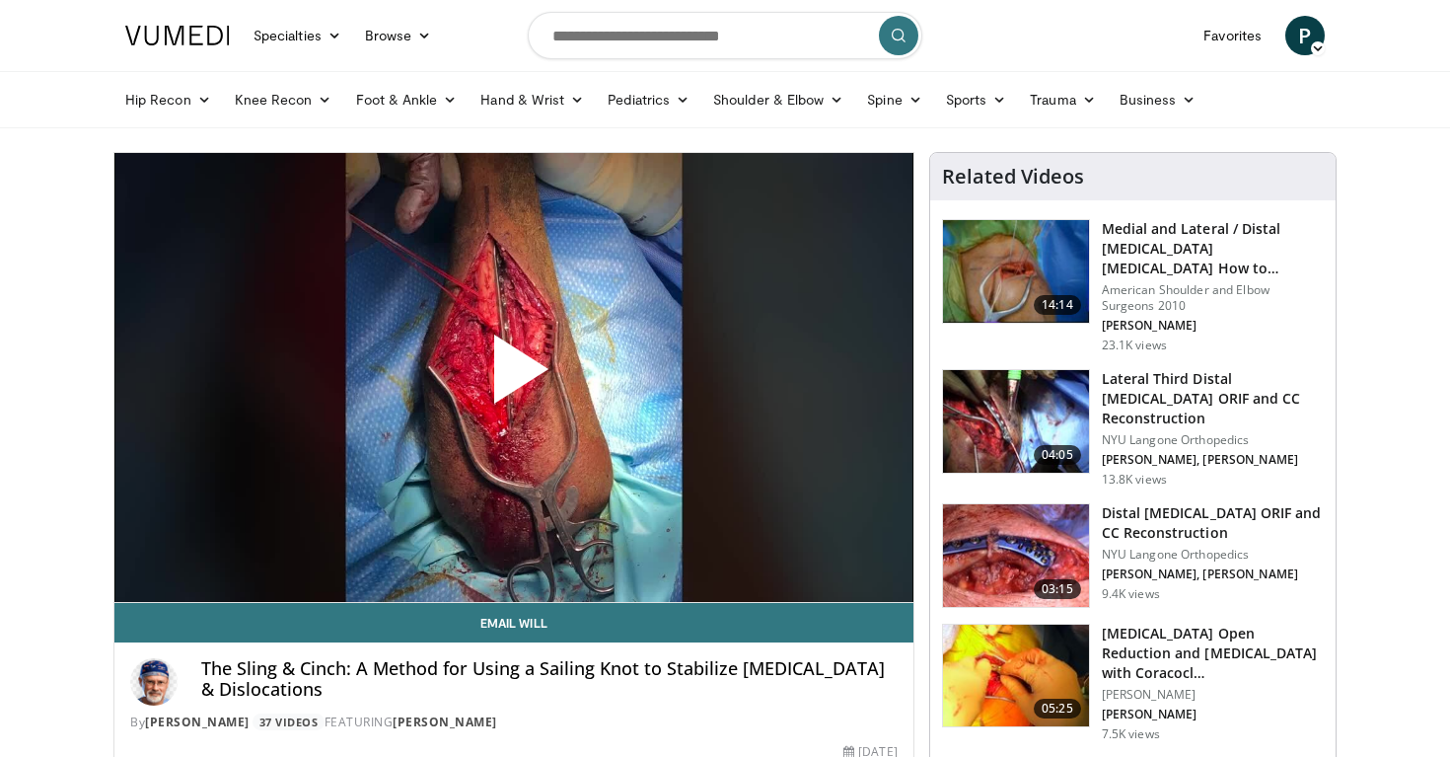
click at [514, 377] on span "Video Player" at bounding box center [514, 377] width 0 height 0
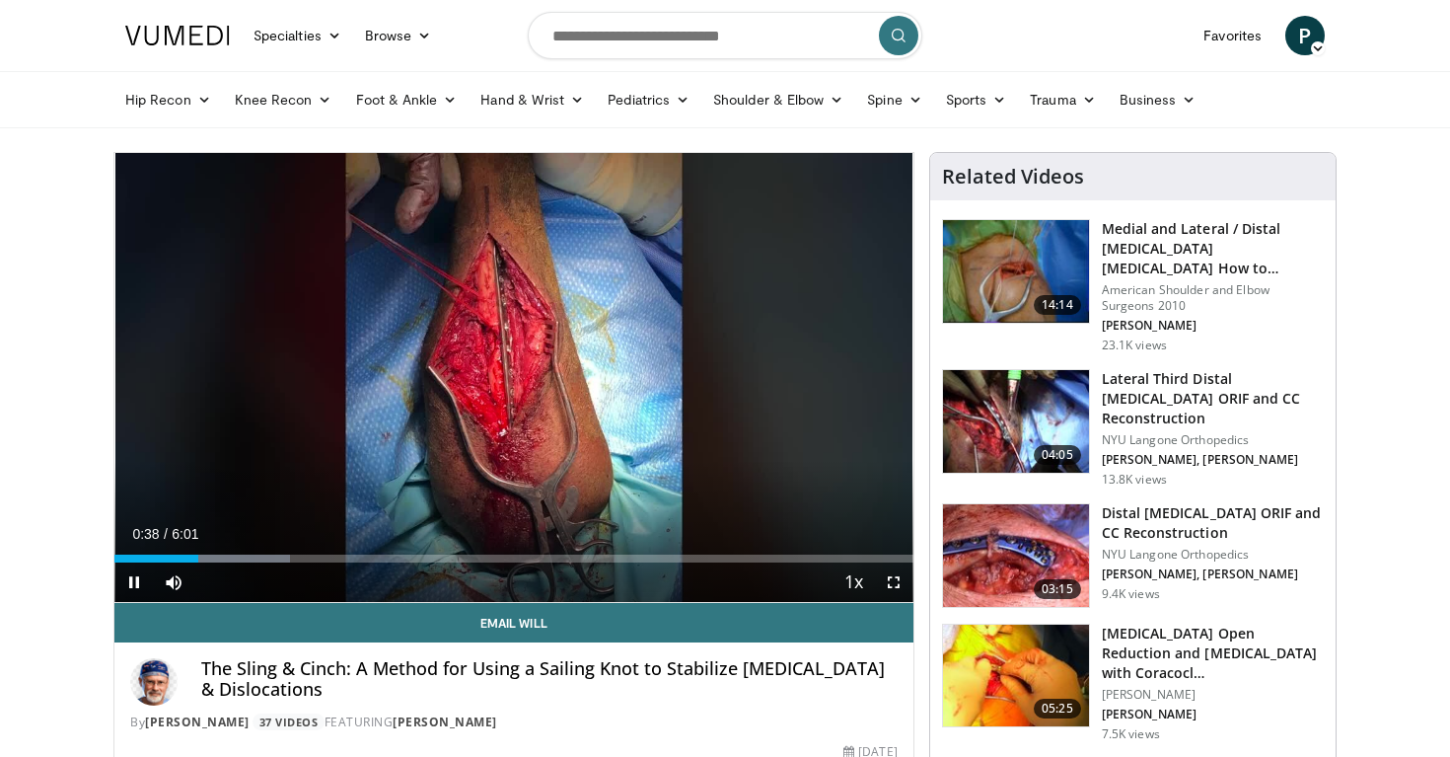
click at [897, 585] on span "Video Player" at bounding box center [893, 581] width 39 height 39
